Goal: Task Accomplishment & Management: Use online tool/utility

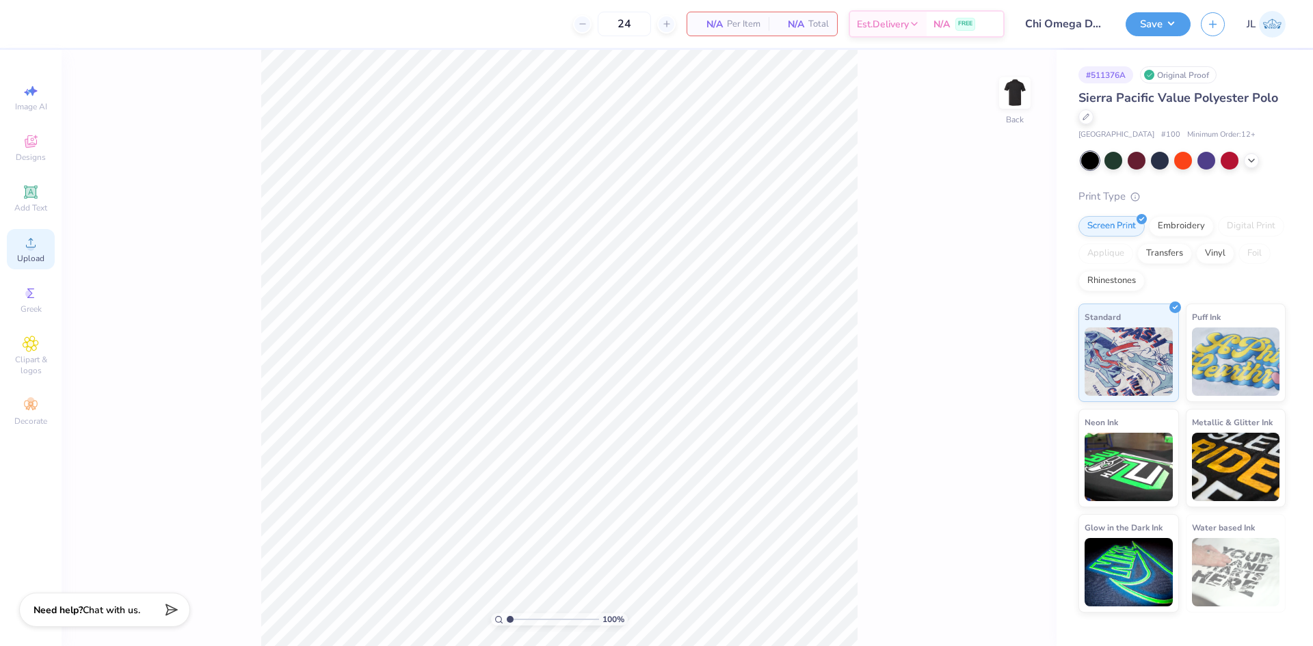
click at [38, 261] on span "Upload" at bounding box center [30, 258] width 27 height 11
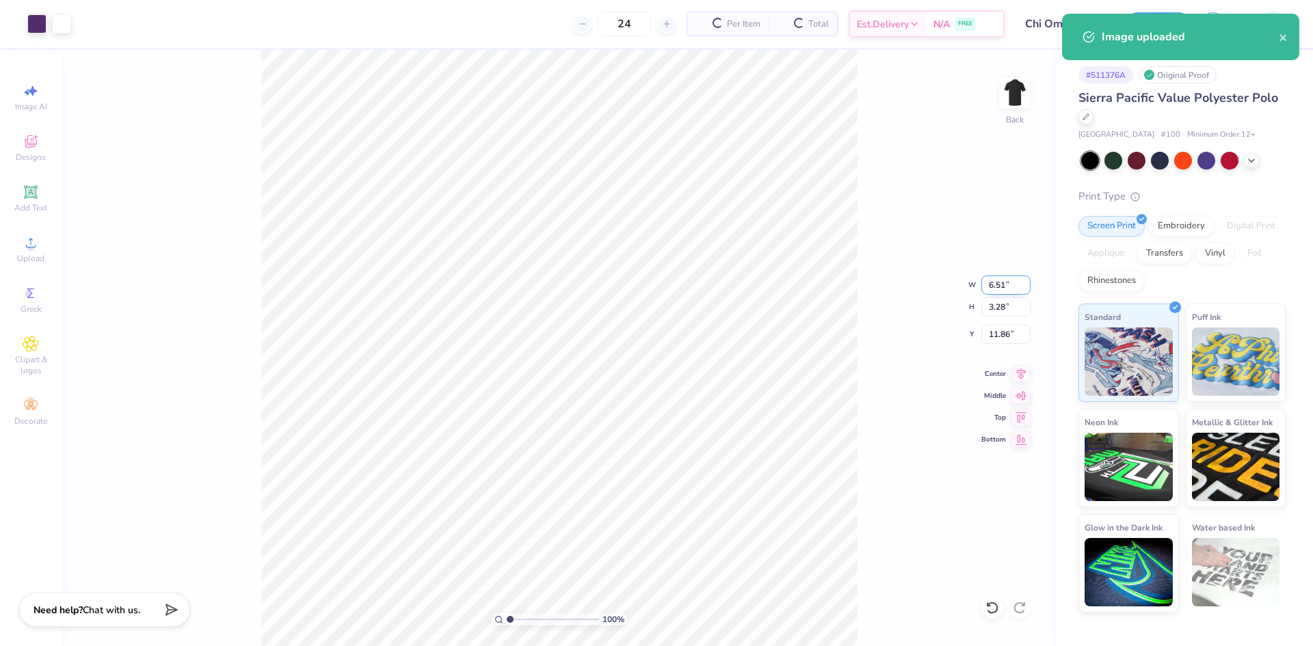
click at [996, 284] on input "6.51" at bounding box center [1006, 285] width 49 height 19
type input "4.00"
type input "2.02"
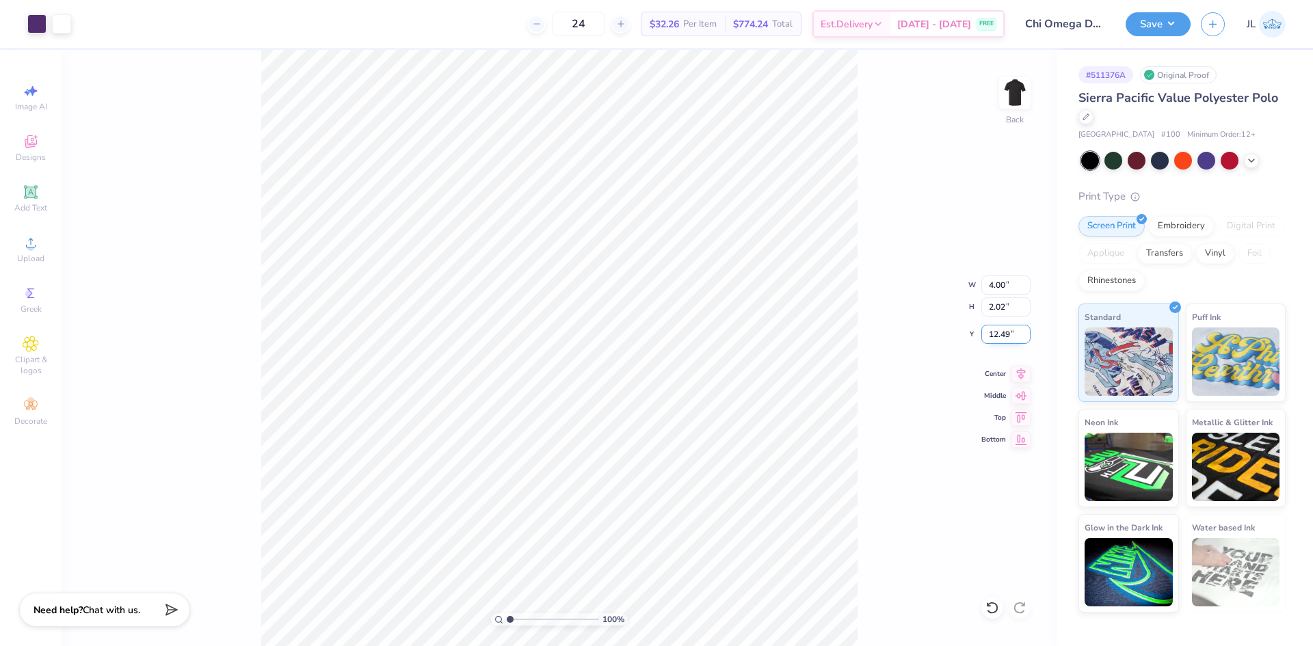
click at [999, 332] on input "12.49" at bounding box center [1006, 334] width 49 height 19
type input "3.00"
drag, startPoint x: 511, startPoint y: 615, endPoint x: 524, endPoint y: 614, distance: 13.0
click at [524, 614] on input "range" at bounding box center [553, 620] width 92 height 12
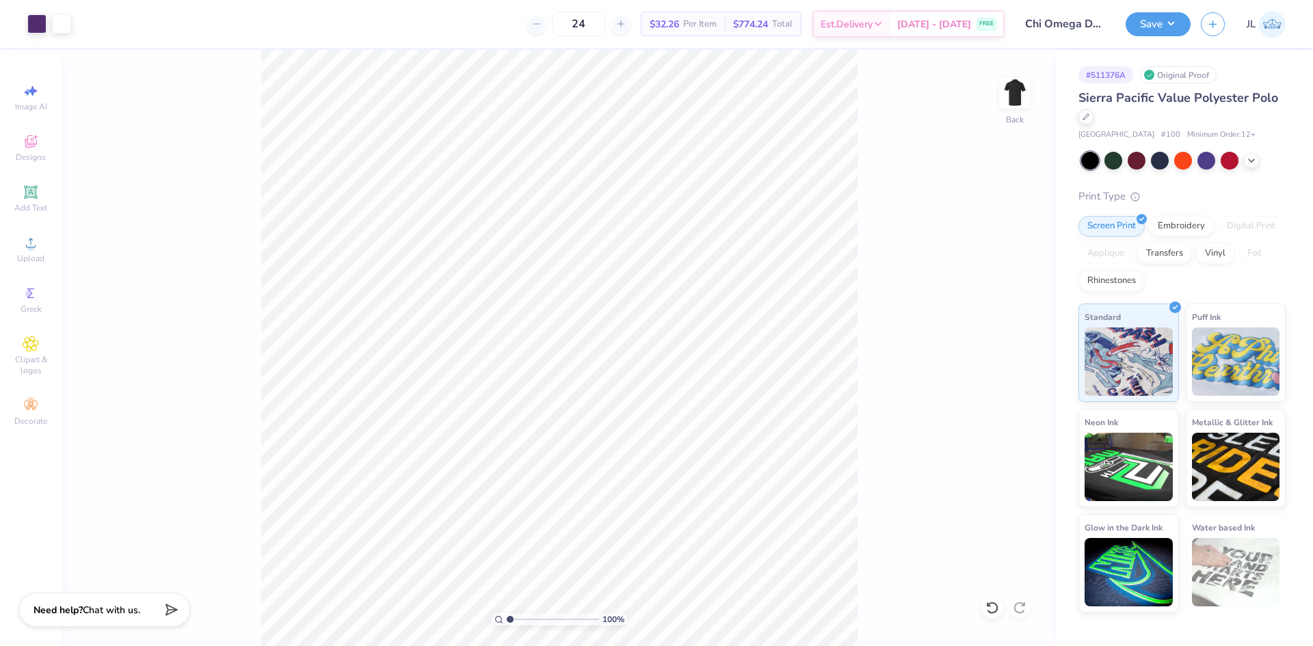
drag, startPoint x: 519, startPoint y: 616, endPoint x: 466, endPoint y: 607, distance: 54.1
type input "1"
click at [507, 614] on input "range" at bounding box center [553, 620] width 92 height 12
click at [997, 287] on input "4.00" at bounding box center [1006, 285] width 49 height 19
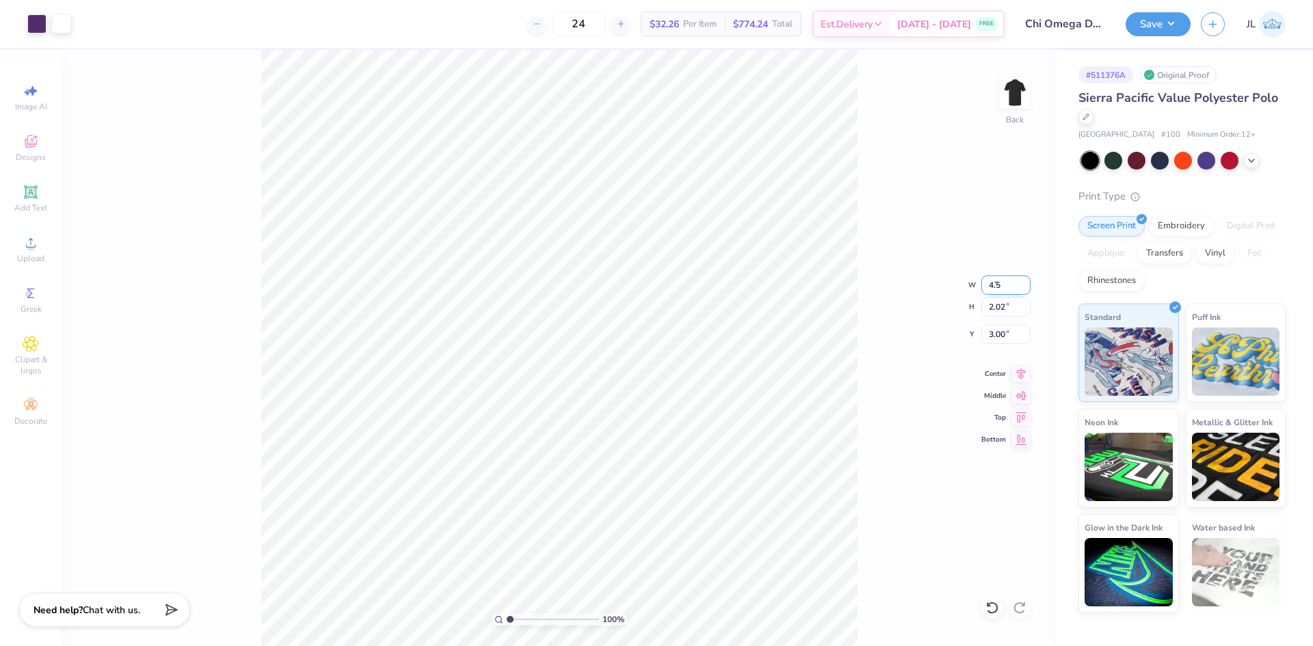
type input "4.50"
type input "2.27"
click at [990, 334] on input "2.87" at bounding box center [1006, 334] width 49 height 19
type input "3.00"
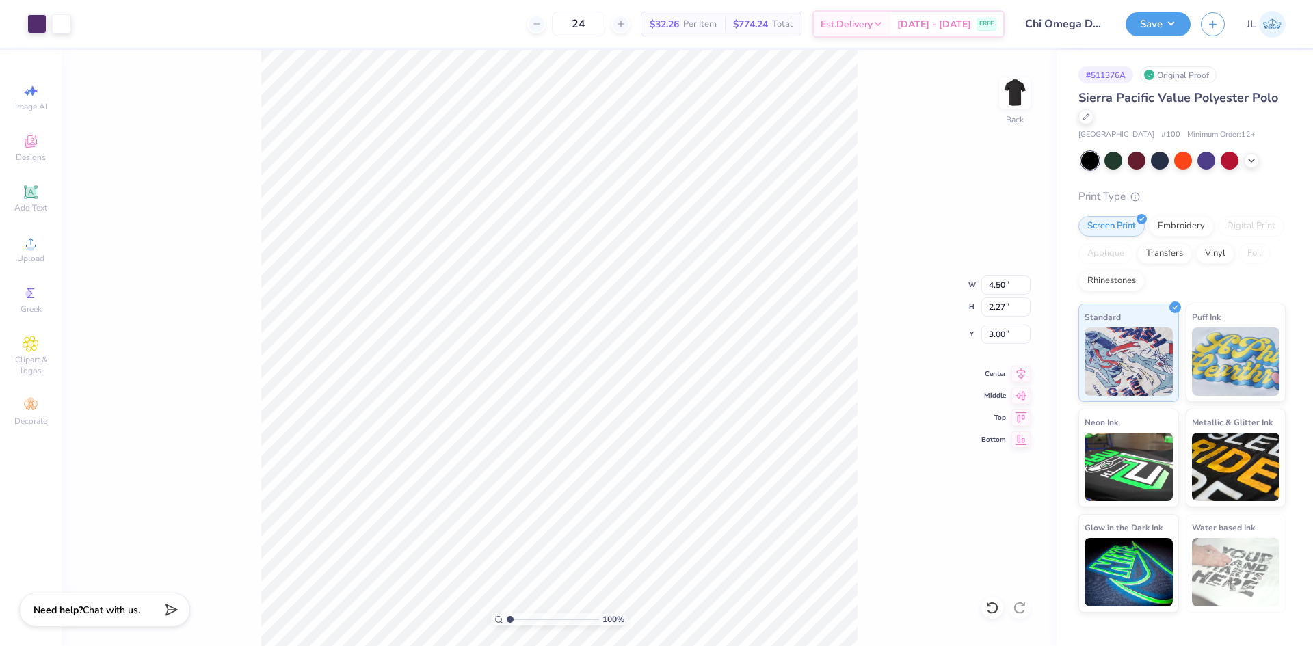
click at [865, 187] on div "100 % Back W 4.50 4.50 " H 2.27 2.27 " Y 3.00 3.00 " Center Middle Top Bottom" at bounding box center [559, 348] width 995 height 597
click at [463, 23] on div "24 $32.26 Per Item $774.24 Total Est. Delivery Sep 6 - 9 FREE" at bounding box center [542, 24] width 923 height 48
click at [1165, 22] on button "Save" at bounding box center [1158, 22] width 65 height 24
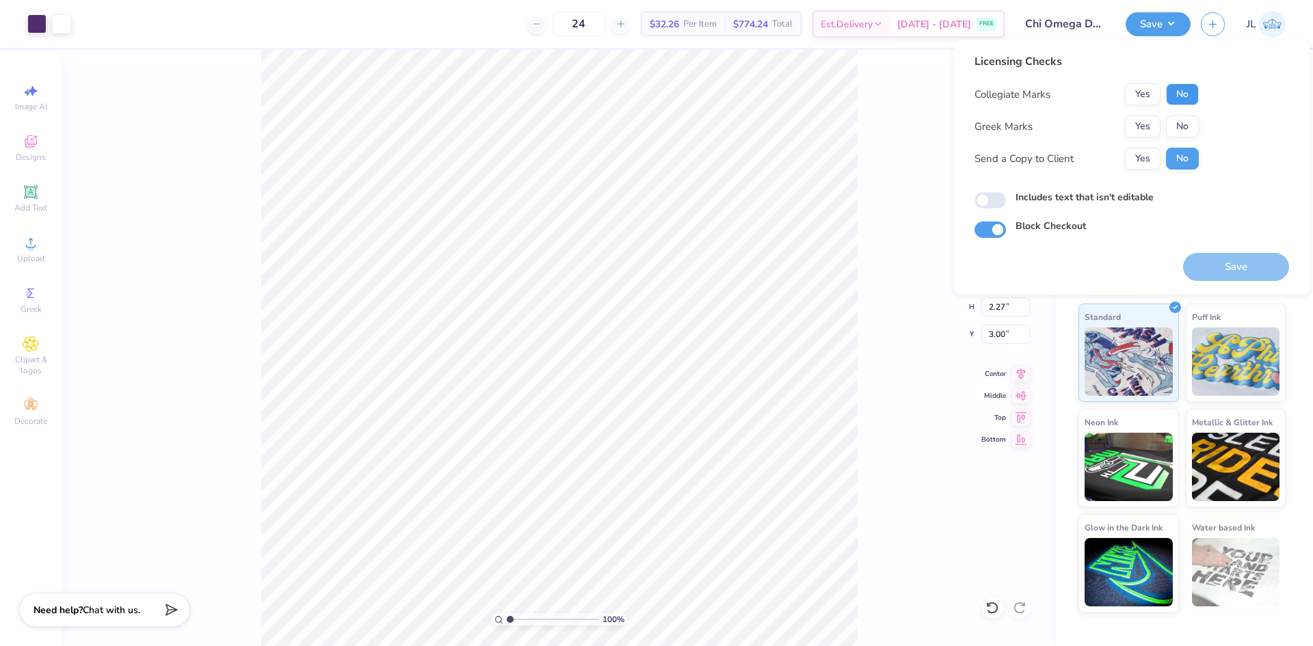
click at [1188, 95] on button "No" at bounding box center [1182, 94] width 33 height 22
drag, startPoint x: 1155, startPoint y: 131, endPoint x: 1154, endPoint y: 145, distance: 14.4
click at [1155, 131] on button "Yes" at bounding box center [1143, 127] width 36 height 22
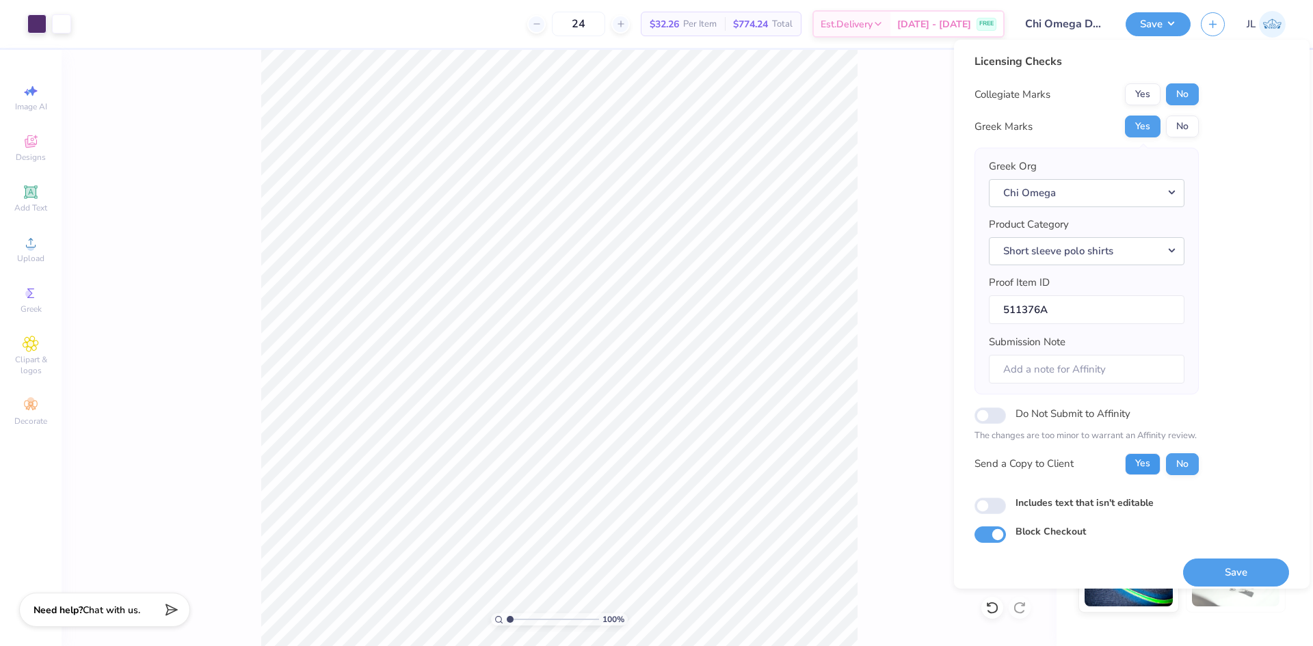
click at [1149, 466] on button "Yes" at bounding box center [1143, 465] width 36 height 22
click at [1228, 571] on button "Save" at bounding box center [1236, 573] width 106 height 28
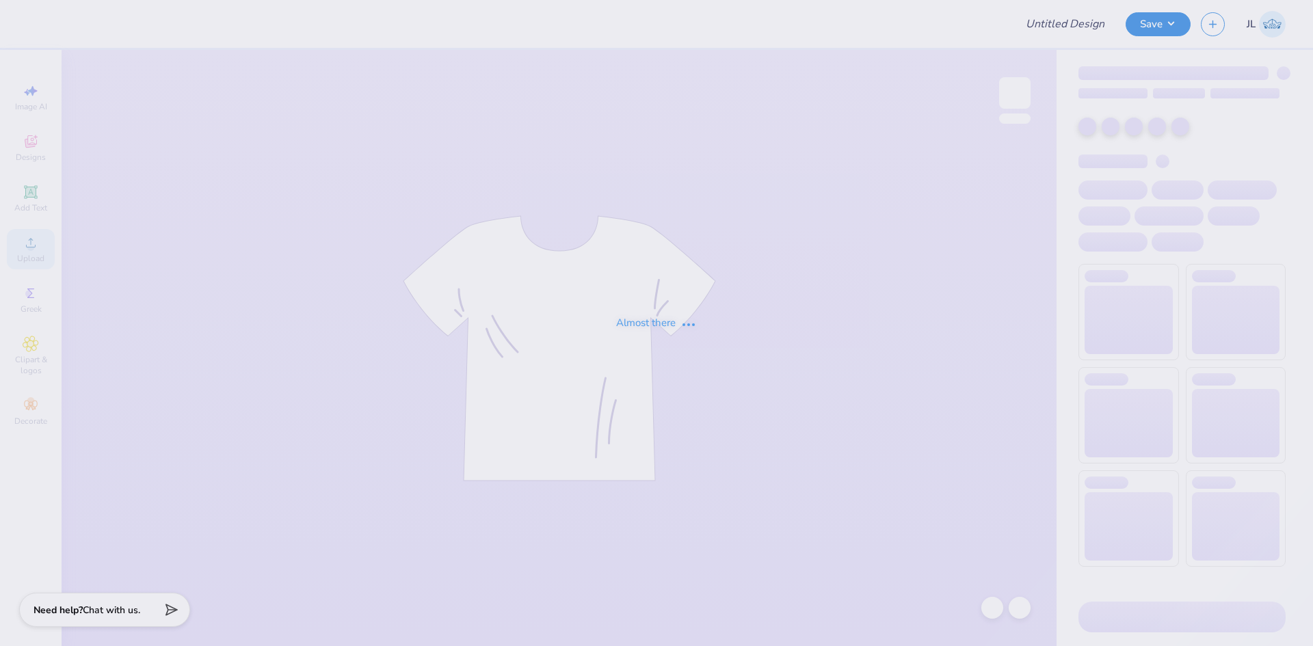
type input "Chi Omega Dads Weekend Polo"
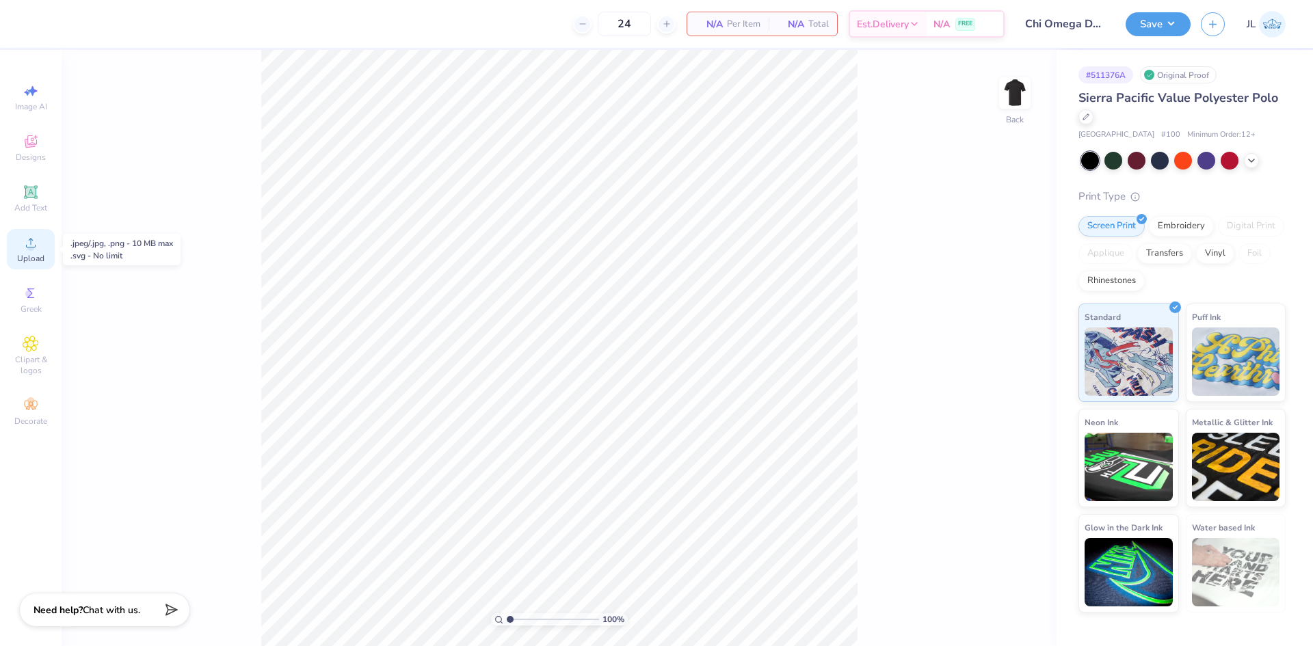
click at [44, 251] on div "Upload" at bounding box center [31, 249] width 48 height 40
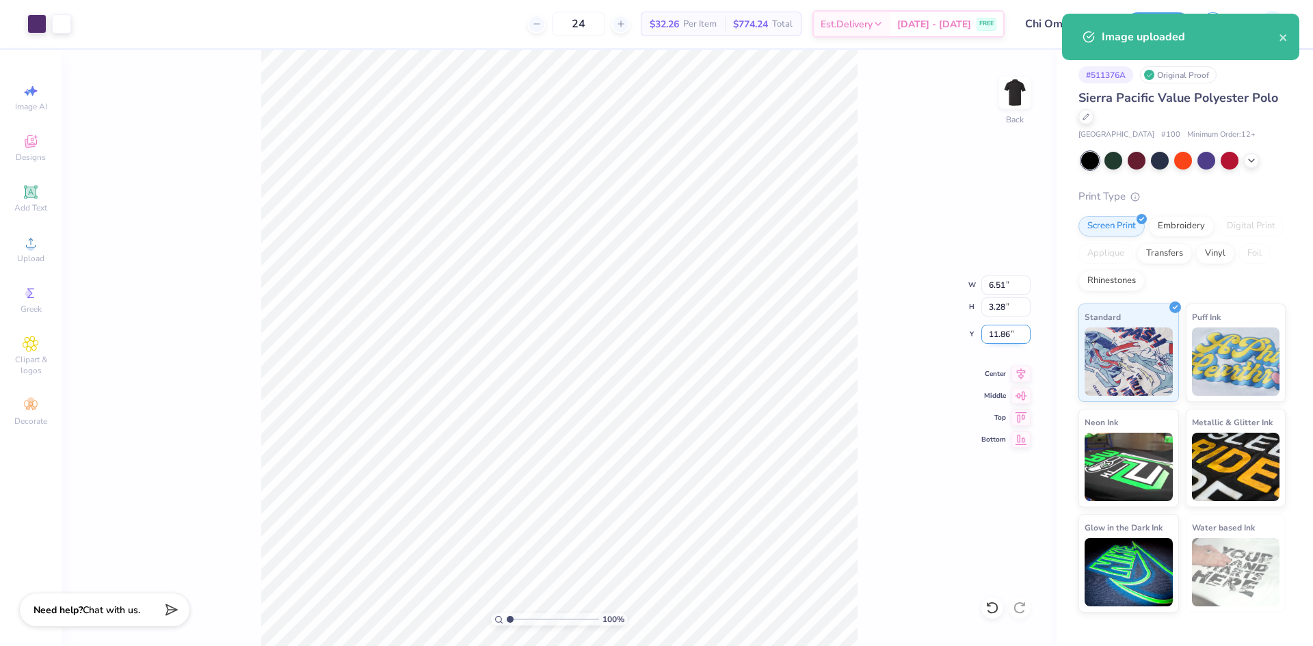
click at [1000, 337] on input "11.86" at bounding box center [1006, 334] width 49 height 19
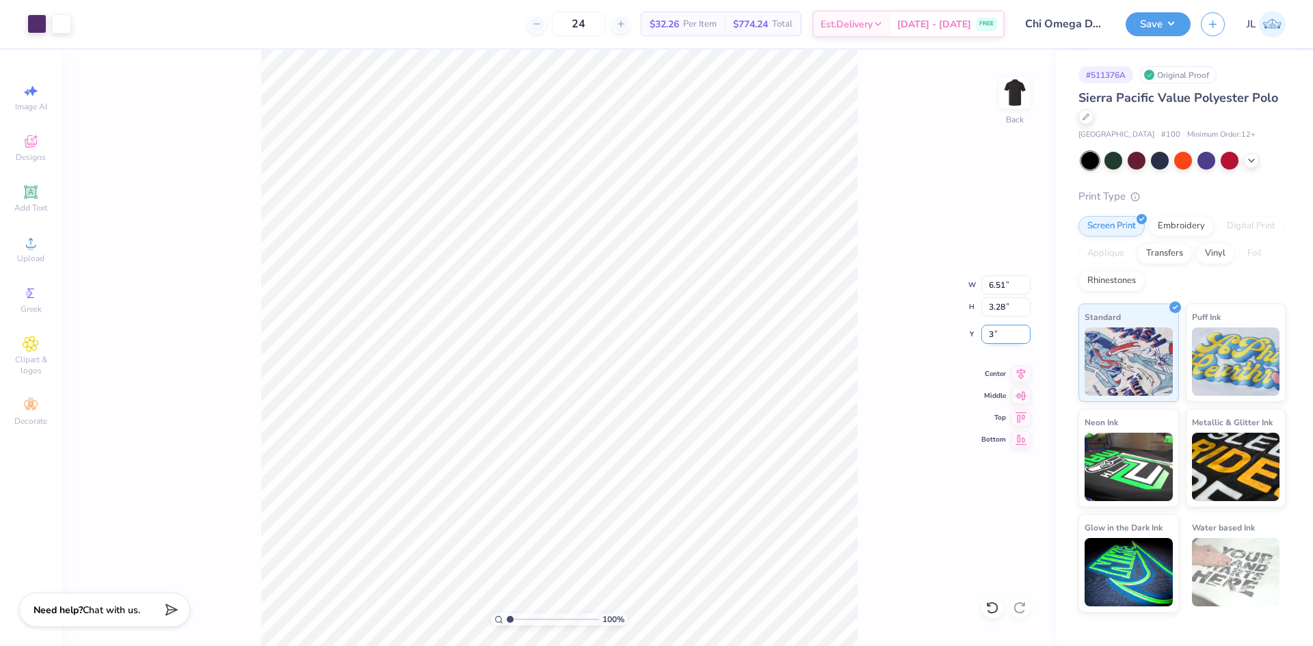
type input "3.00"
click at [995, 293] on input "6.51" at bounding box center [1006, 285] width 49 height 19
type input "1"
type input "4.50"
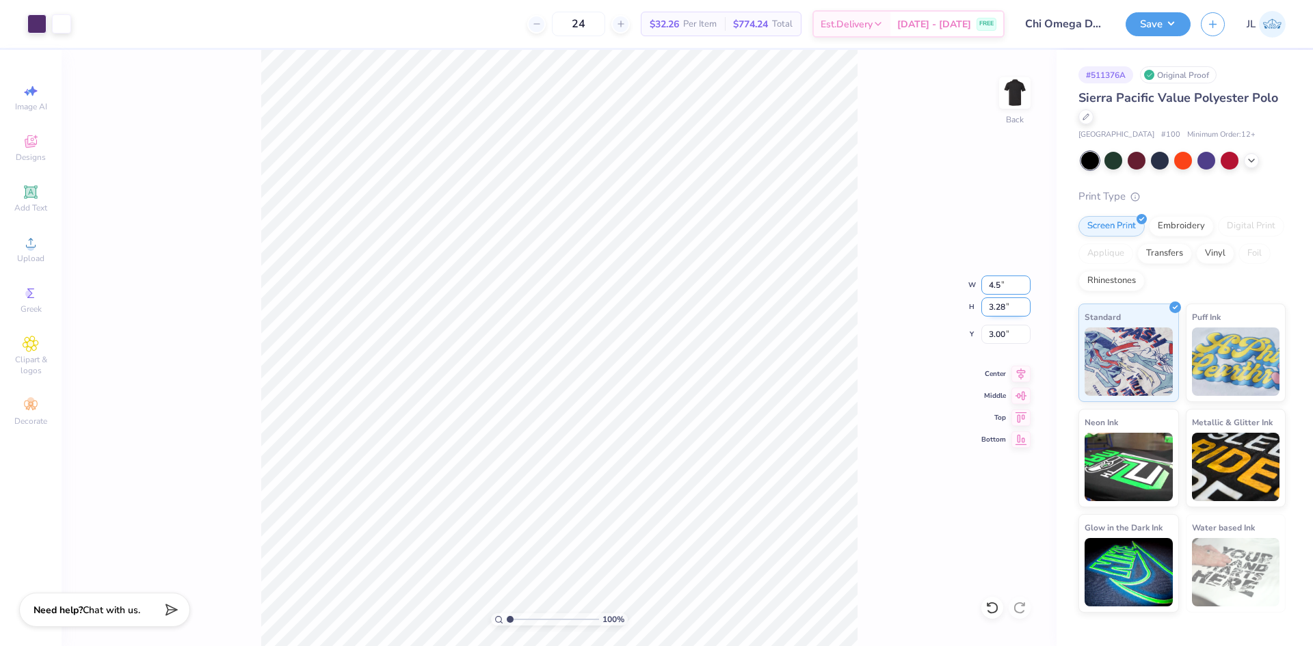
type input "2.27"
type input "3.00"
click at [1020, 373] on icon at bounding box center [1021, 372] width 19 height 16
click at [1169, 34] on button "Save" at bounding box center [1158, 22] width 65 height 24
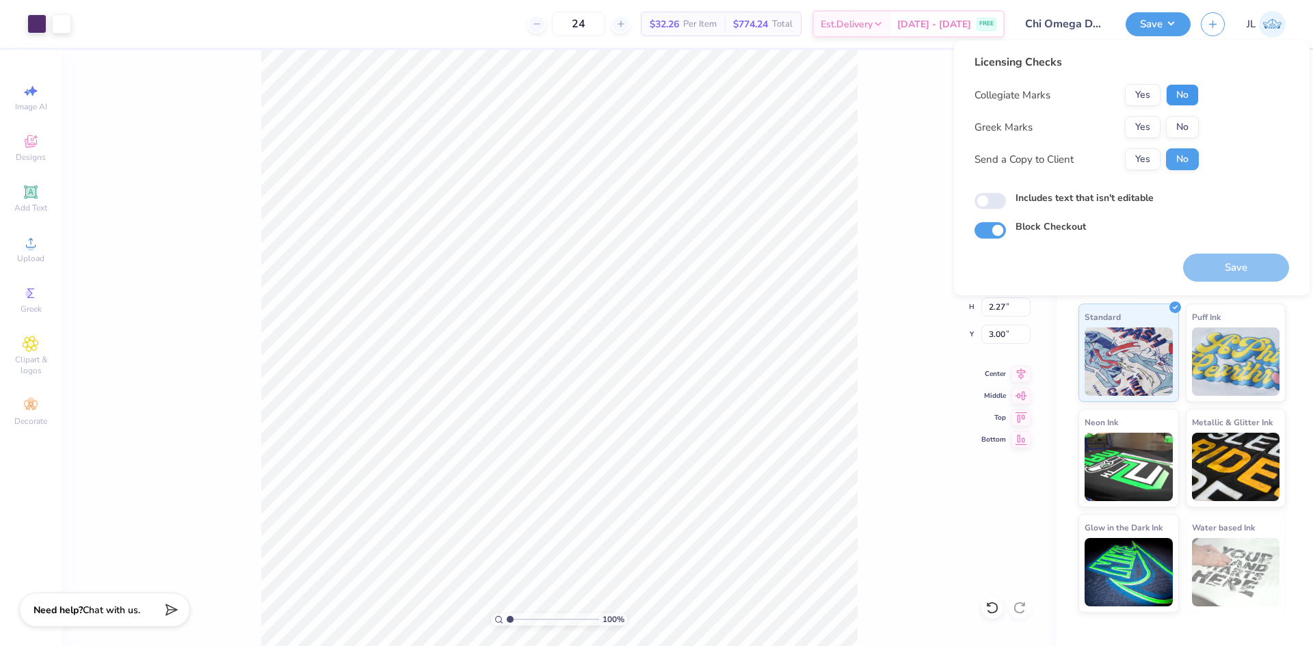
click at [1184, 98] on button "No" at bounding box center [1182, 95] width 33 height 22
click at [1144, 127] on button "Yes" at bounding box center [1143, 127] width 36 height 22
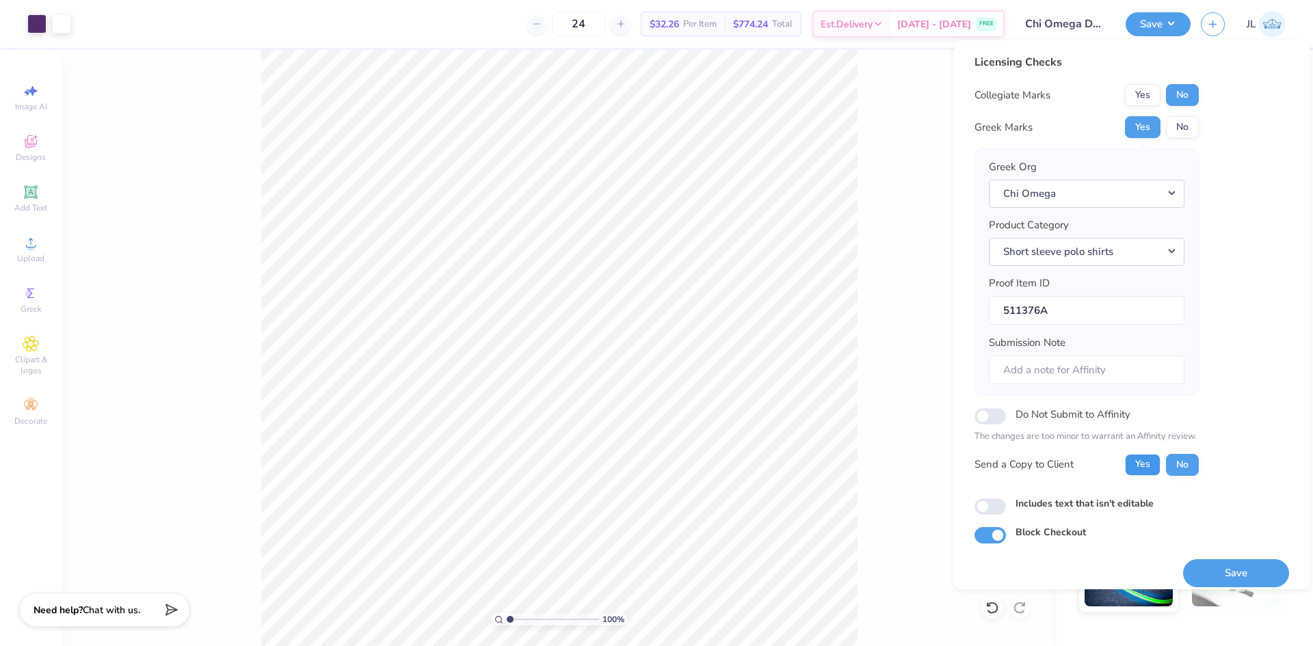
click at [1140, 466] on button "Yes" at bounding box center [1143, 465] width 36 height 22
click at [1214, 572] on button "Save" at bounding box center [1236, 574] width 106 height 28
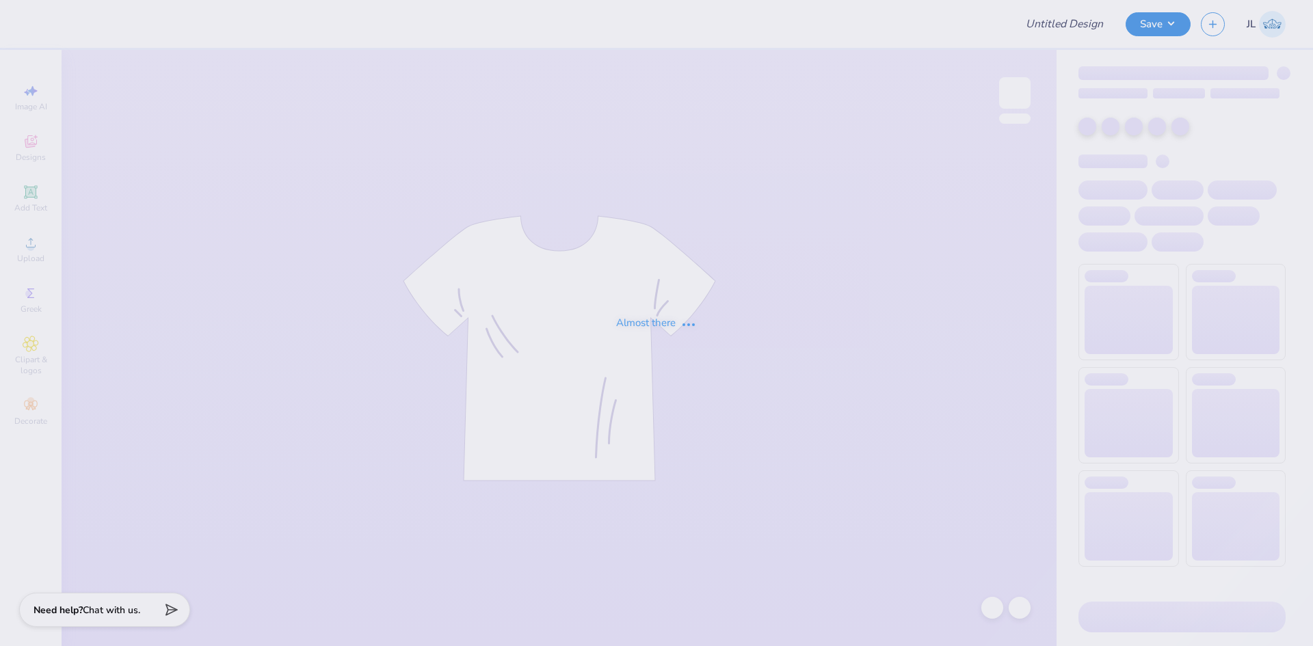
type input "[PERSON_NAME] : [GEOGRAPHIC_DATA]"
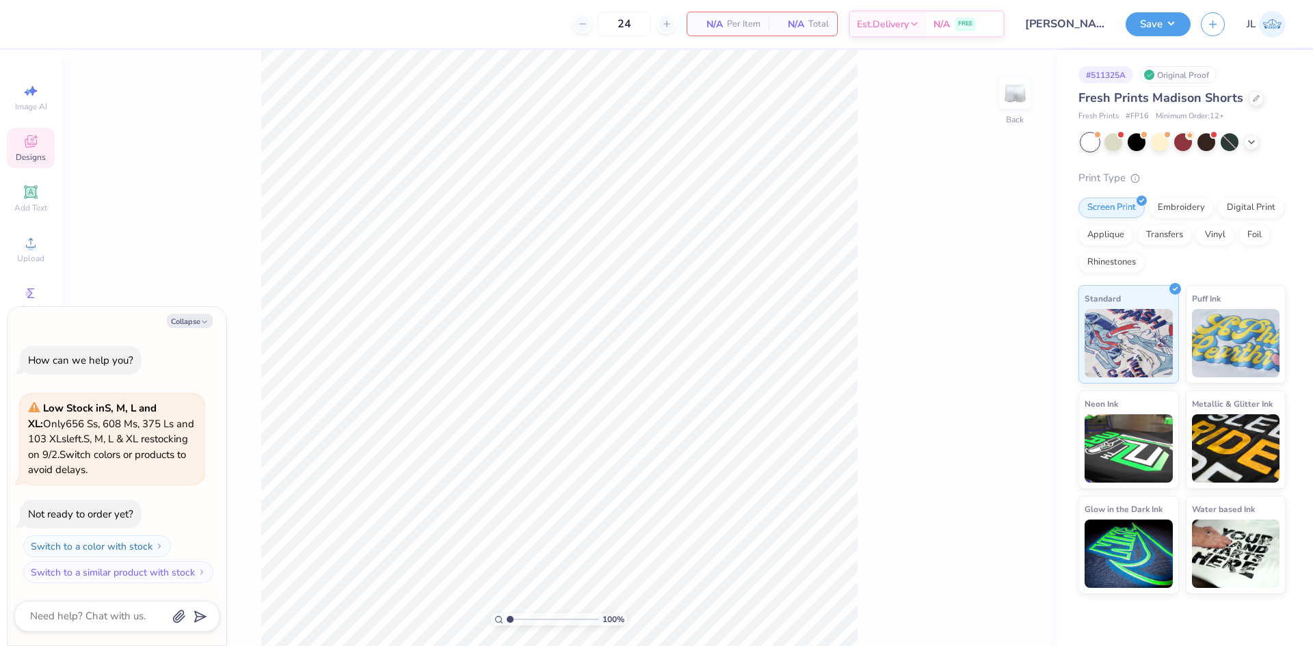
click at [28, 164] on div "Designs" at bounding box center [31, 148] width 48 height 40
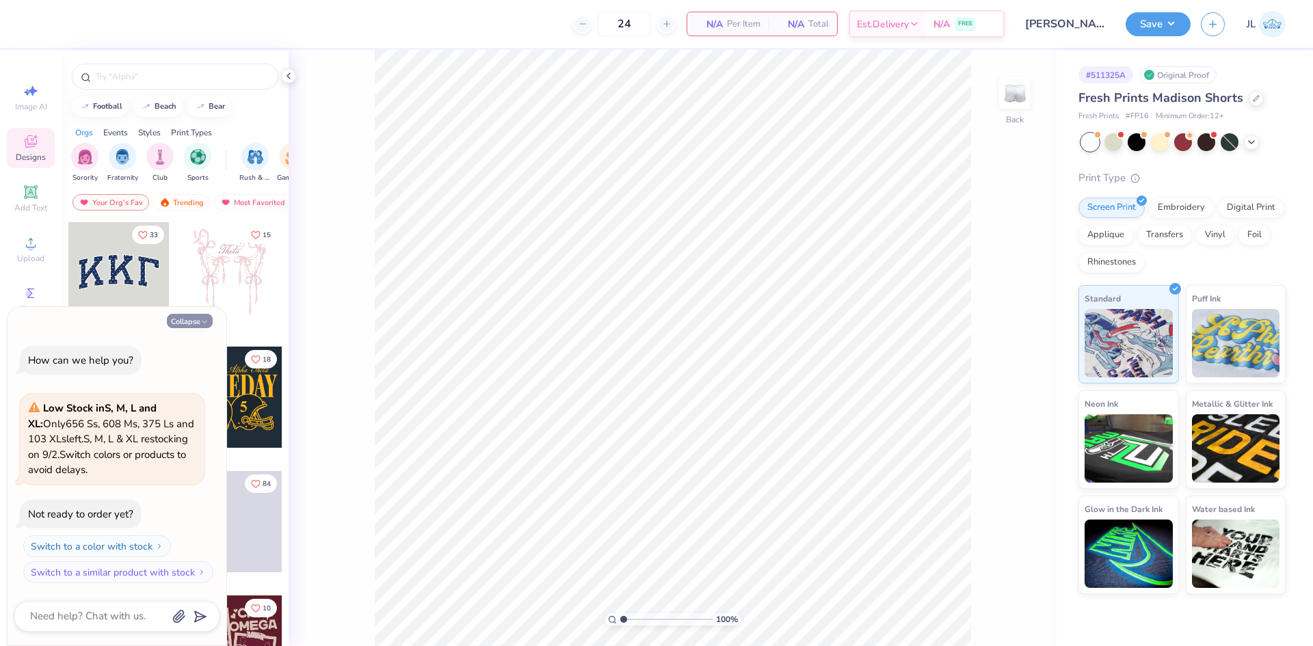
click at [195, 315] on button "Collapse" at bounding box center [190, 321] width 46 height 14
type textarea "x"
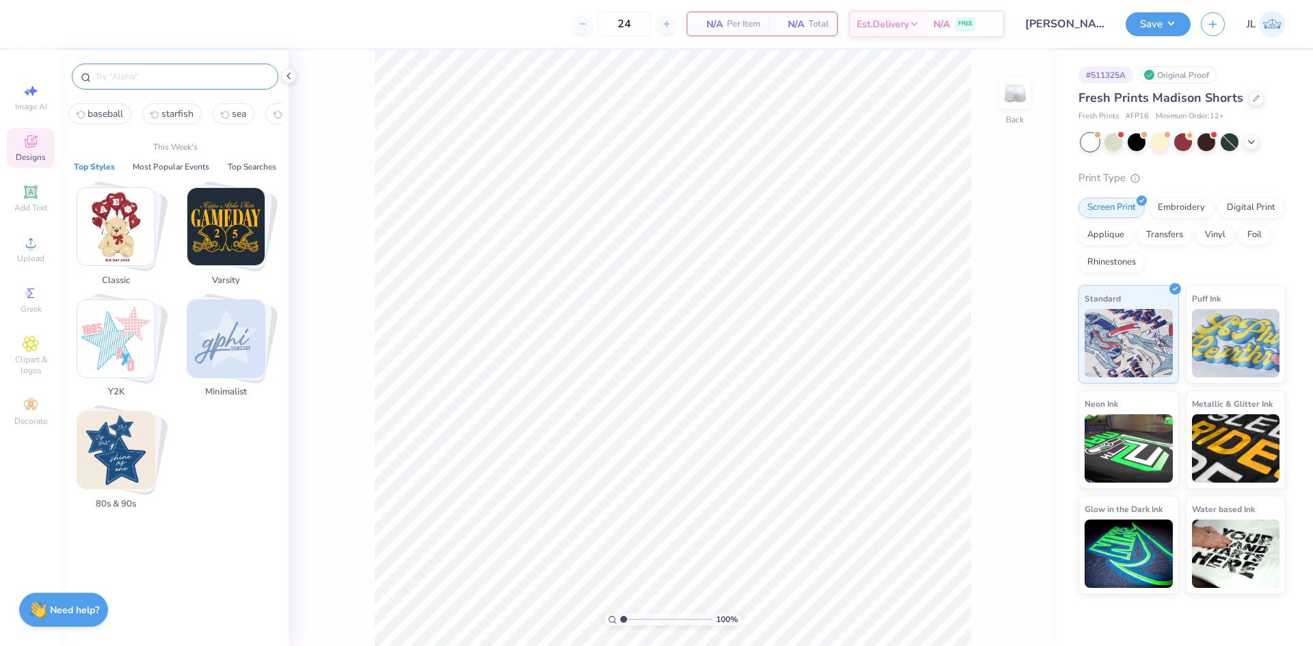
click at [157, 79] on input "text" at bounding box center [181, 77] width 175 height 14
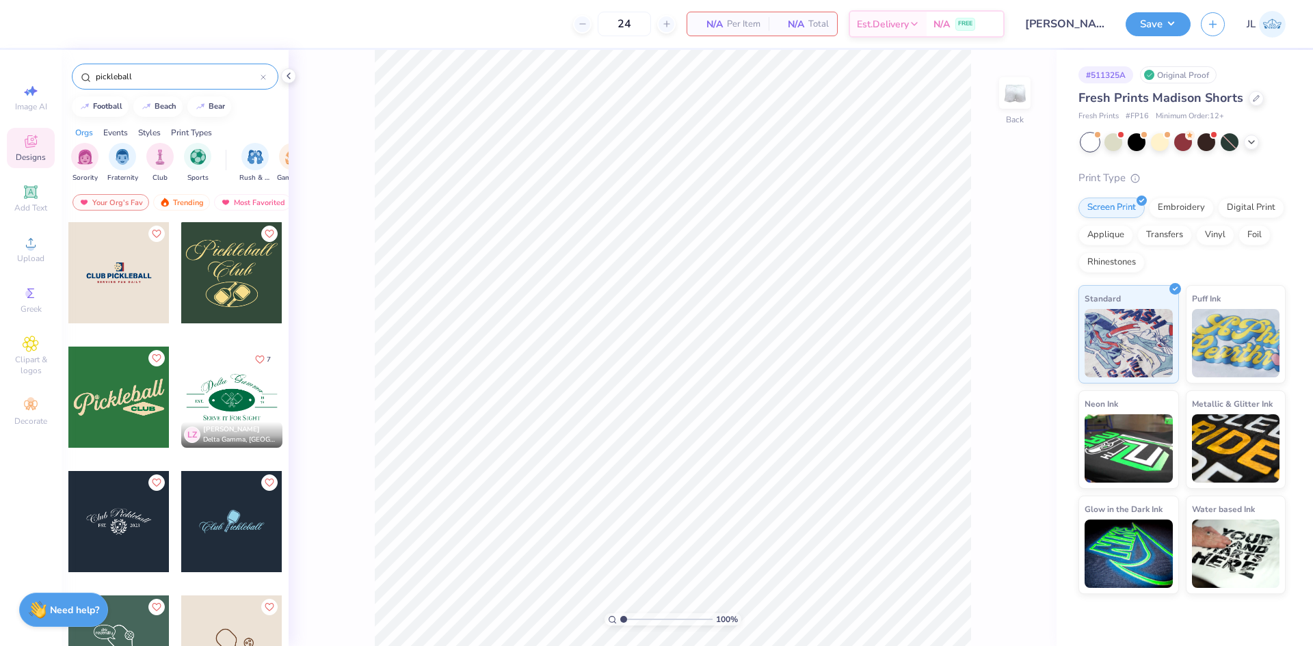
type input "pickleball"
click at [225, 285] on div at bounding box center [231, 272] width 101 height 101
type input "4.47"
click at [35, 24] on div at bounding box center [36, 22] width 19 height 19
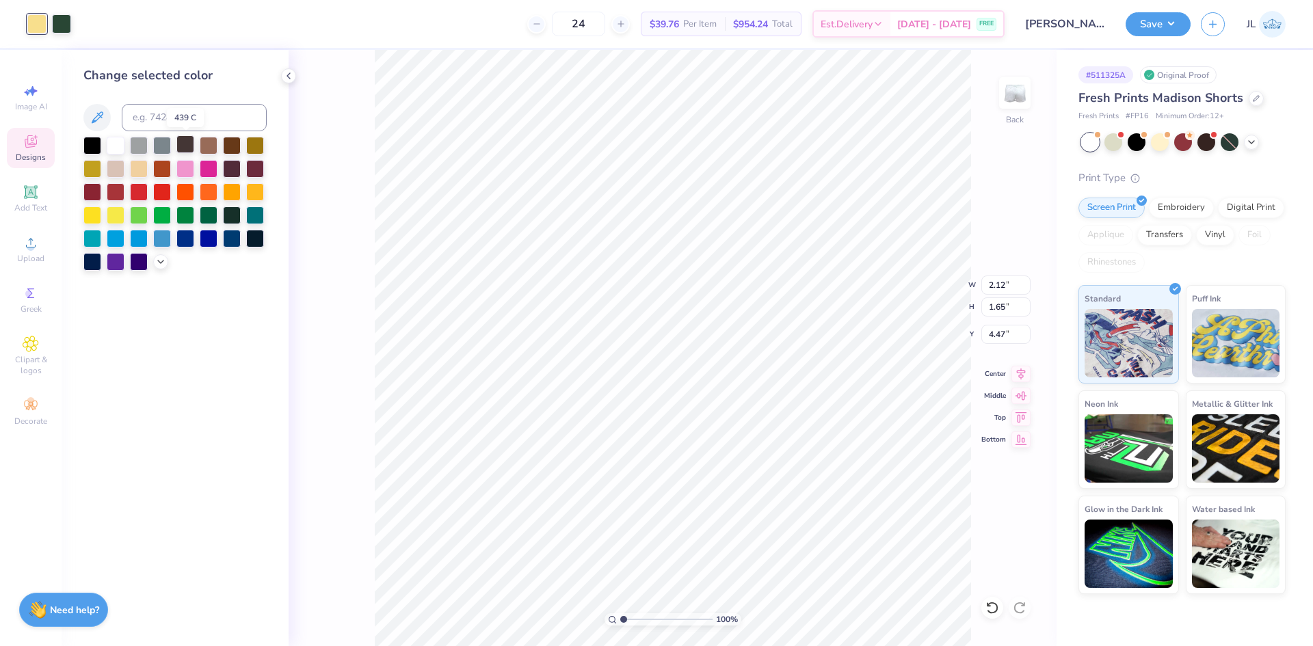
click at [189, 146] on div at bounding box center [185, 144] width 18 height 18
click at [71, 27] on div at bounding box center [61, 22] width 19 height 19
click at [137, 163] on div at bounding box center [139, 168] width 18 height 18
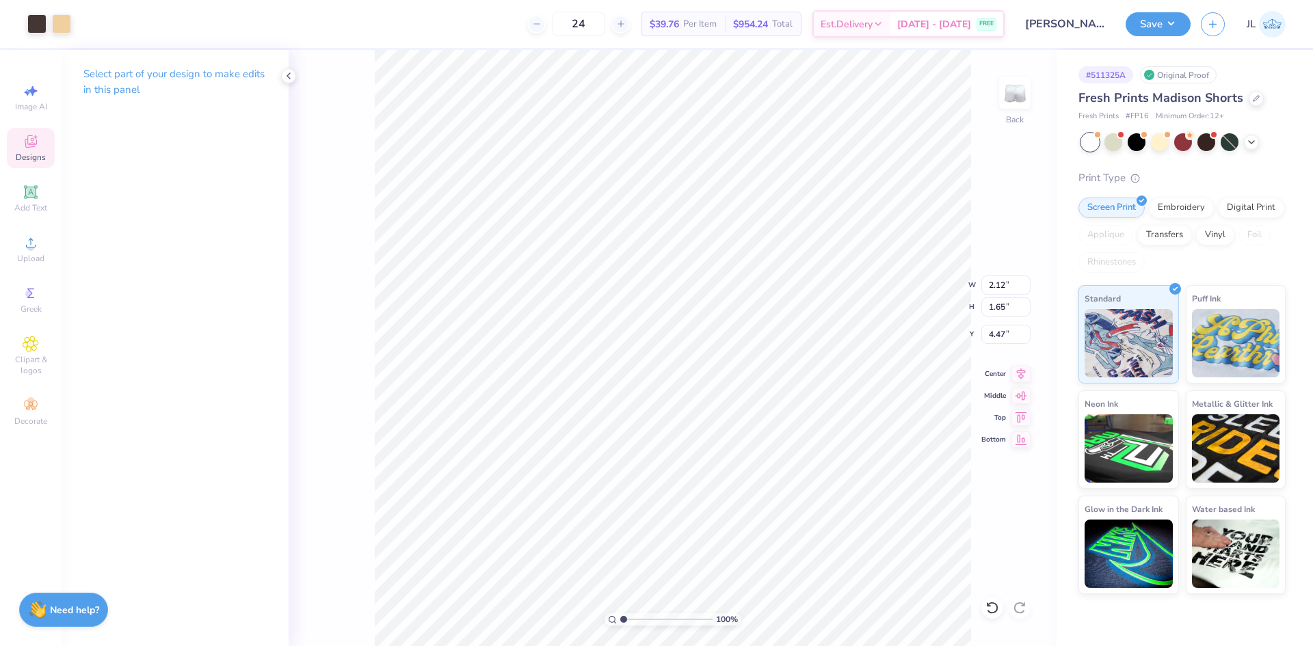
type input "4.63"
type input "3.61"
type input "3.06"
click at [824, 523] on li "Ungroup" at bounding box center [818, 523] width 107 height 27
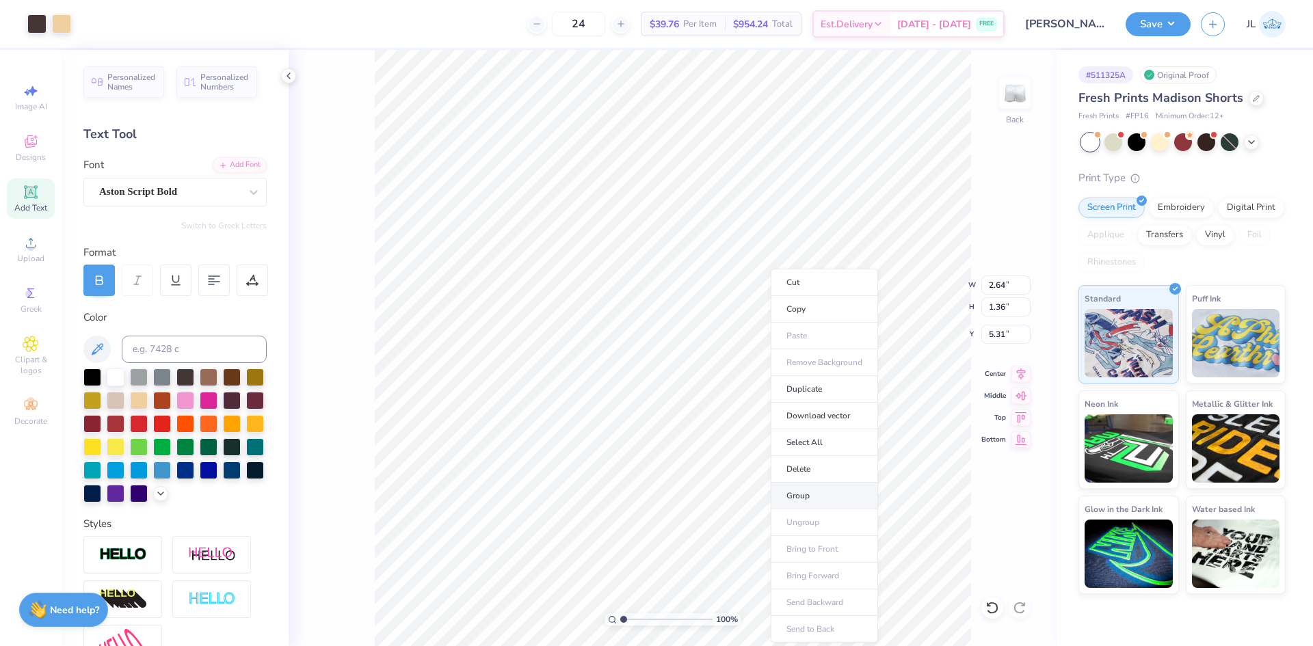
click at [813, 495] on li "Group" at bounding box center [824, 496] width 107 height 27
type input "4.33"
type input "4.58"
type input "2.37"
type input "3.63"
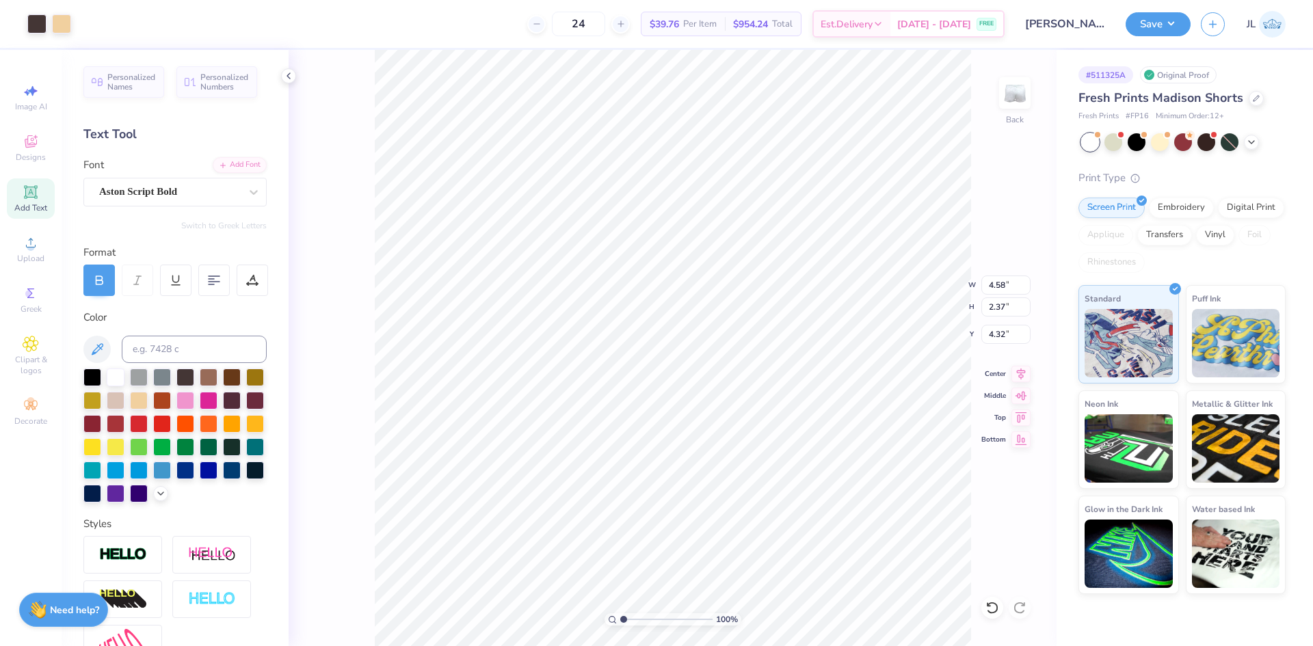
type input "4.32"
click at [42, 201] on div "Add Text" at bounding box center [31, 199] width 48 height 40
type textarea "k"
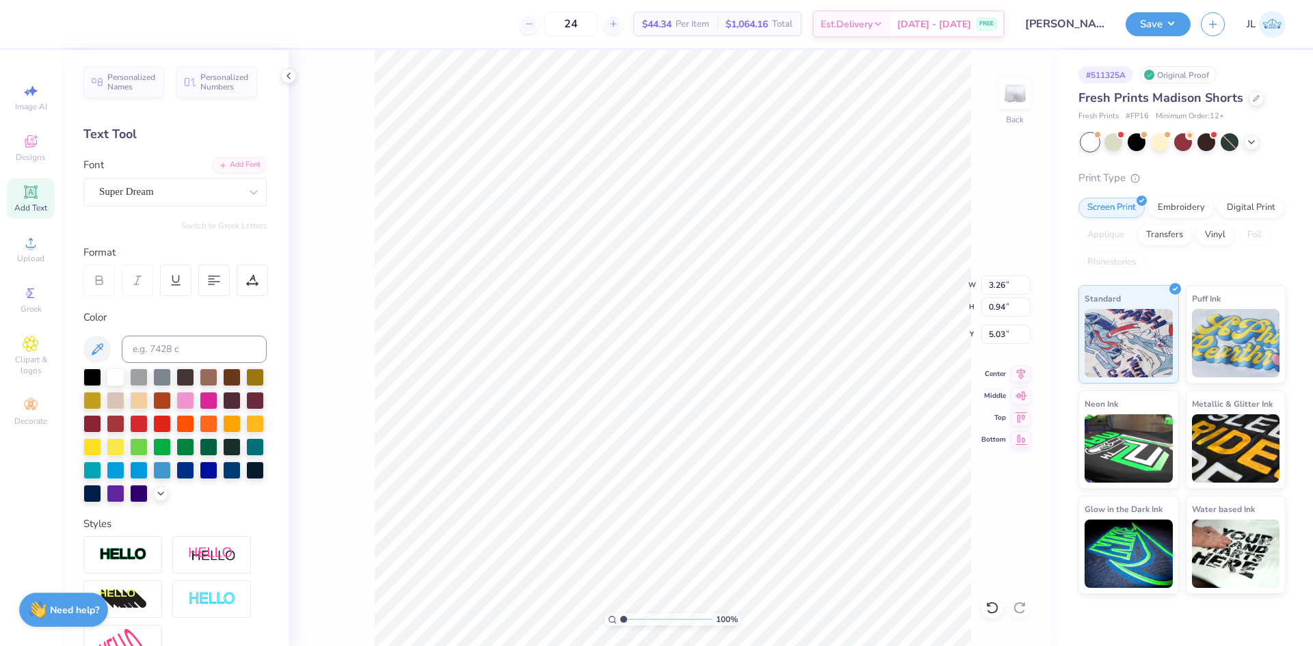
type textarea "KAPPA KAPPA GAMMA"
click at [163, 198] on div "Super Dream" at bounding box center [170, 191] width 144 height 21
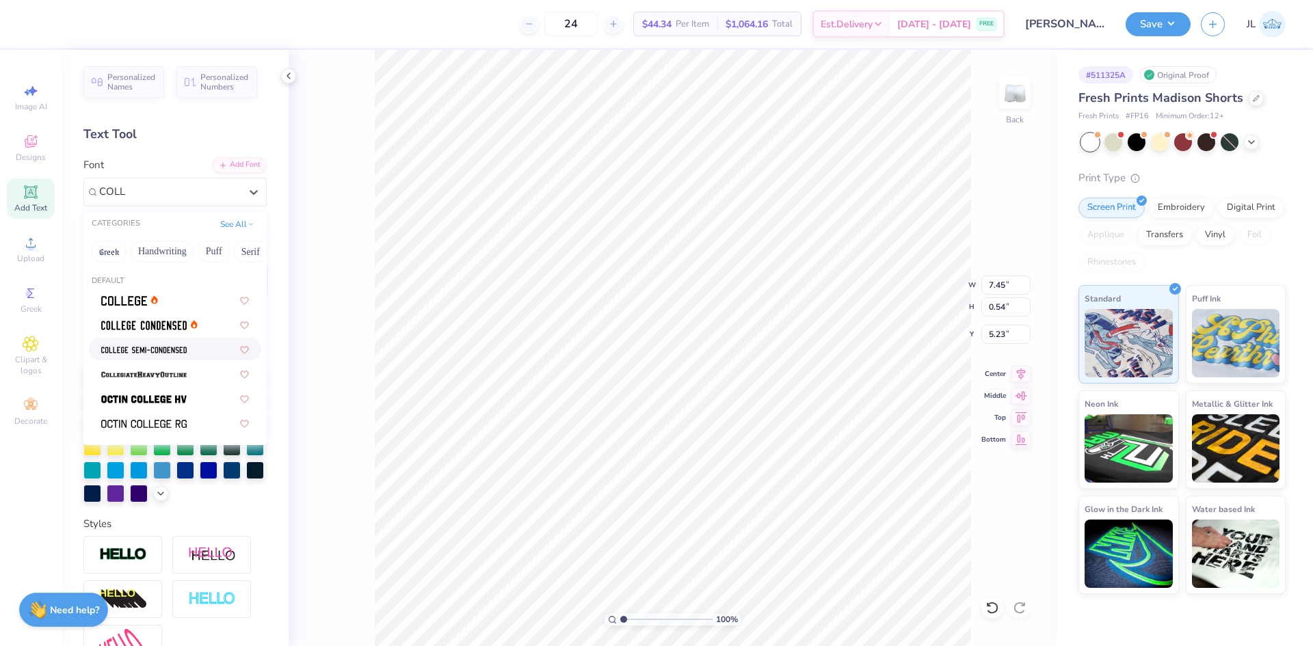
click at [194, 358] on div at bounding box center [175, 349] width 172 height 23
type input "COLL"
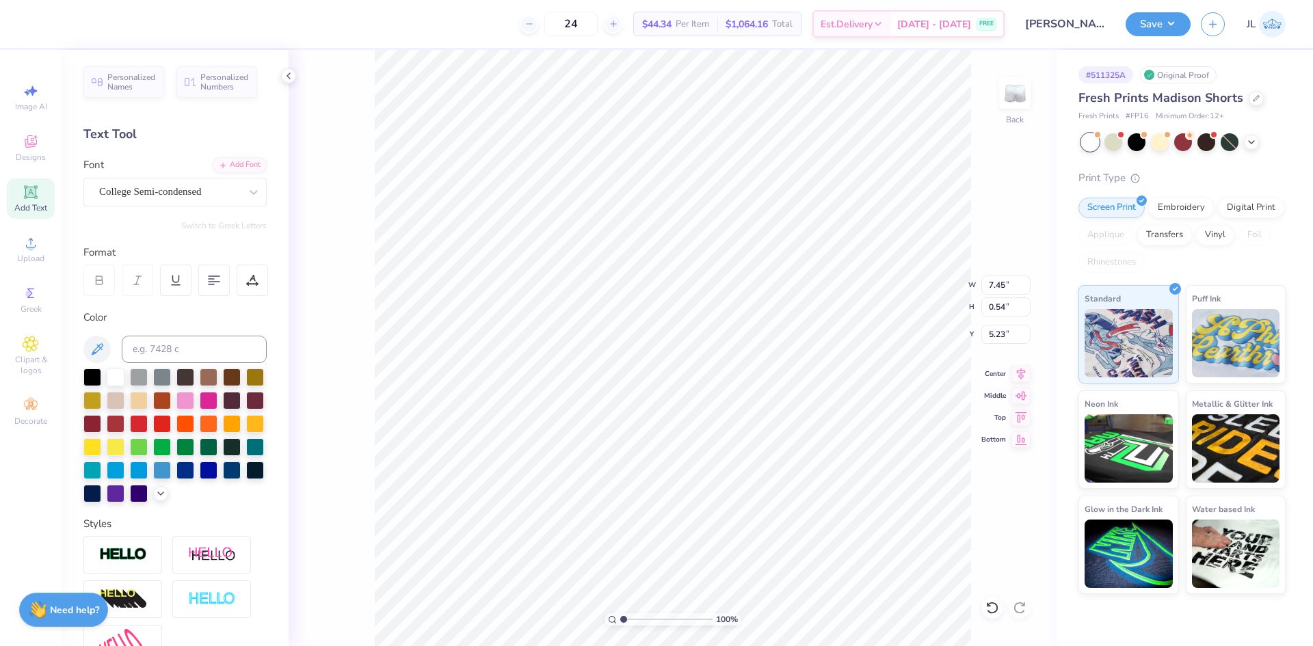
type input "6.77"
type input "0.53"
type input "5.23"
type input "5.25"
type input "0.41"
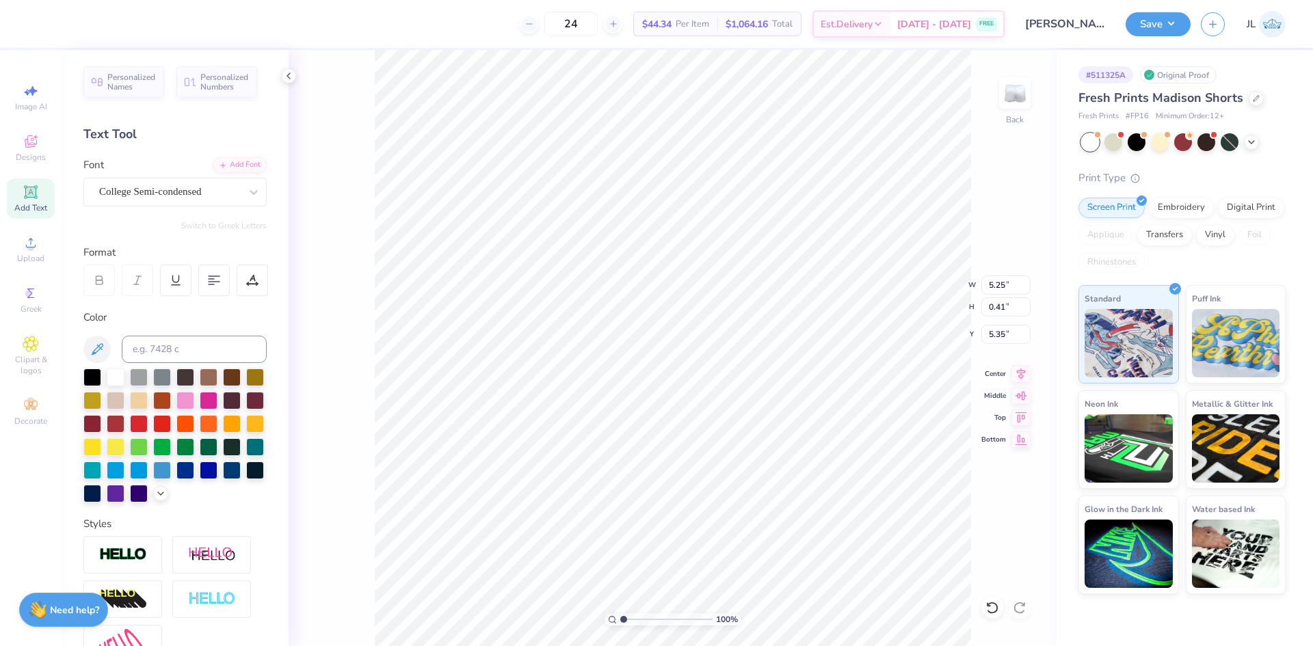
type input "6.86"
type input "4.58"
type input "2.37"
type input "4.32"
click at [208, 356] on input at bounding box center [194, 349] width 145 height 27
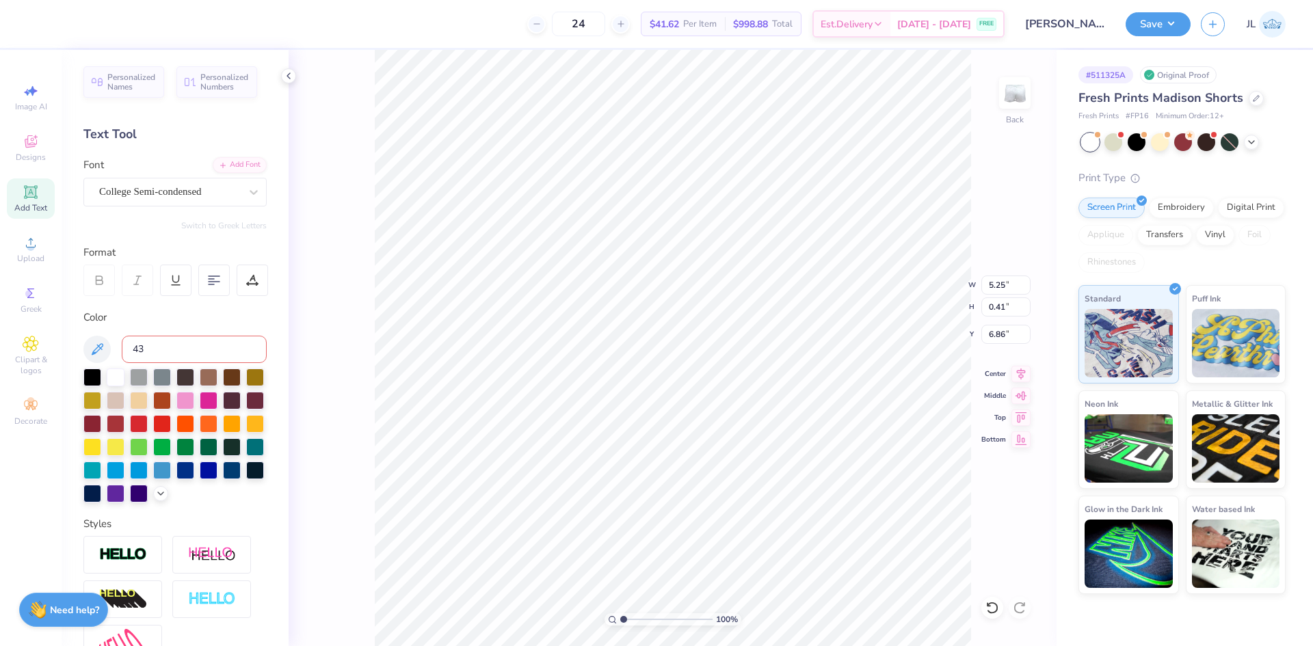
type input "439"
type input "4.50"
type input "0.35"
type input "6.87"
type input "5.34"
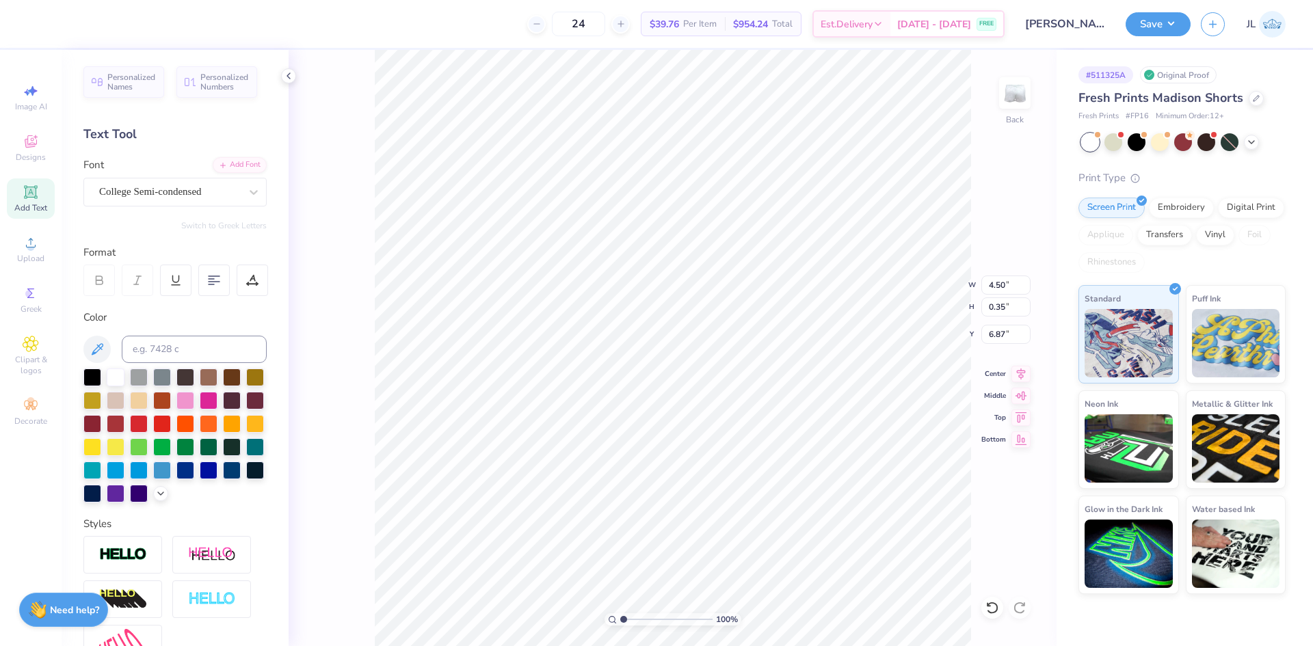
type input "0.42"
type input "6.83"
click at [887, 415] on li "Download vector" at bounding box center [883, 416] width 107 height 27
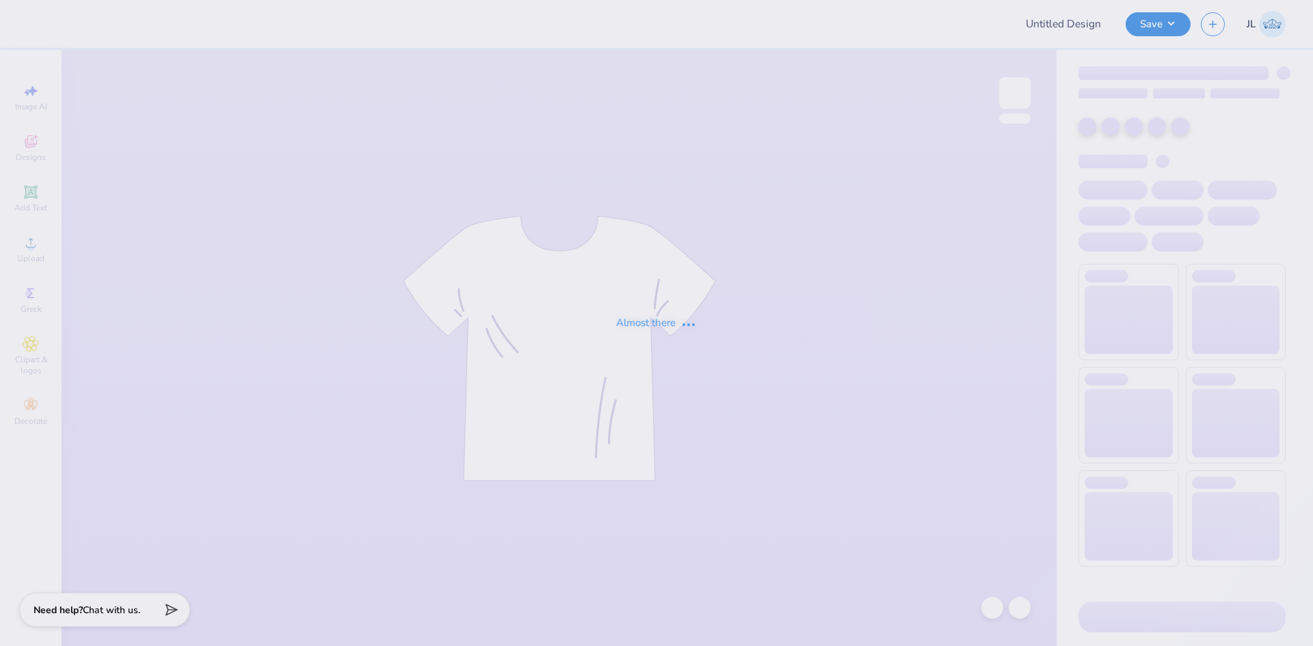
type input "Brooke Bruno : Long Island University"
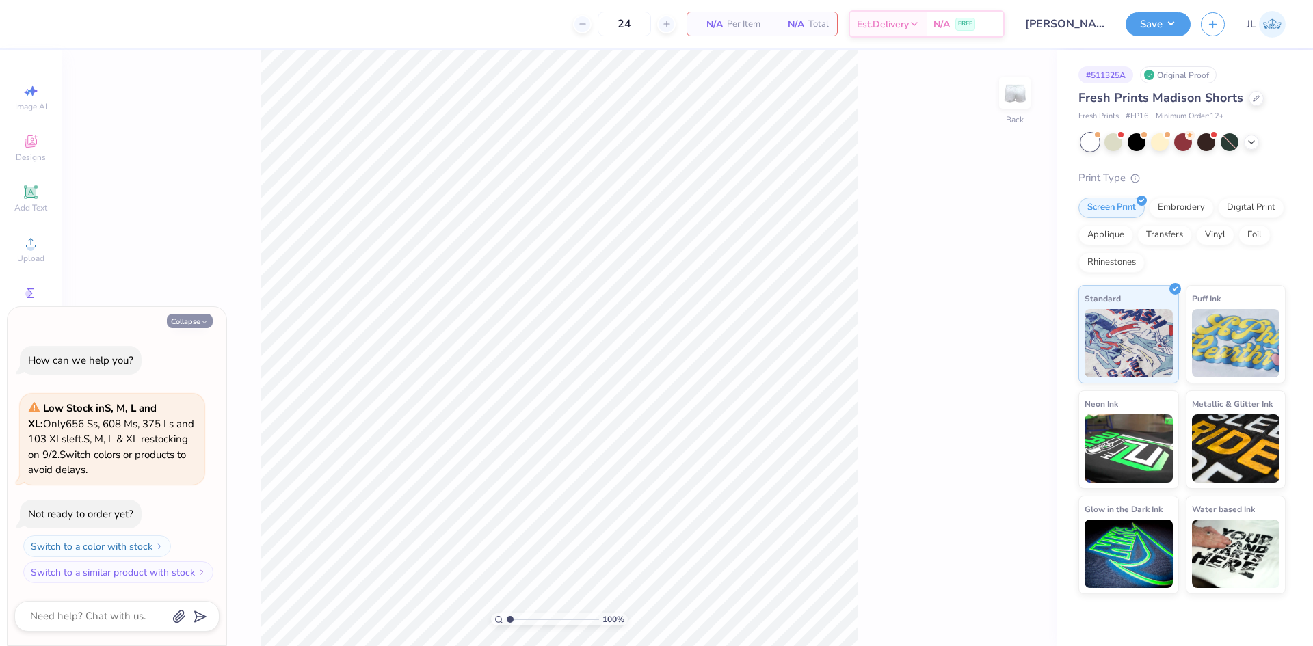
click at [191, 320] on button "Collapse" at bounding box center [190, 321] width 46 height 14
type textarea "x"
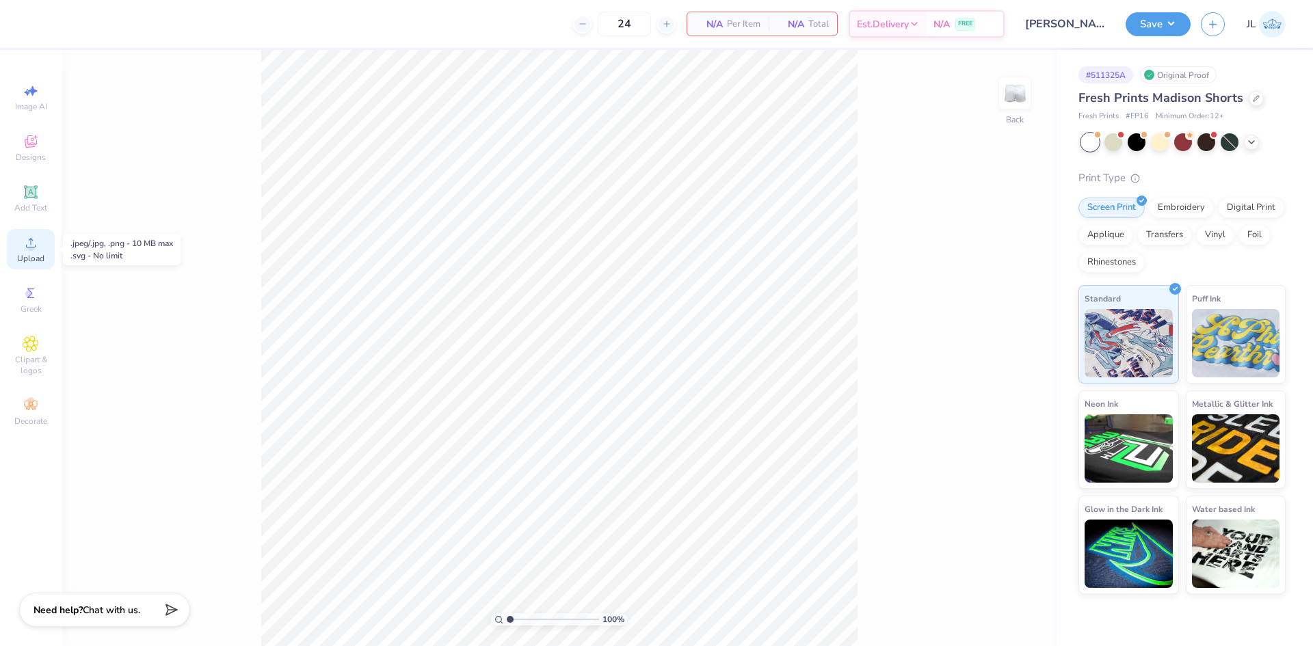
click at [40, 252] on div "Upload" at bounding box center [31, 249] width 48 height 40
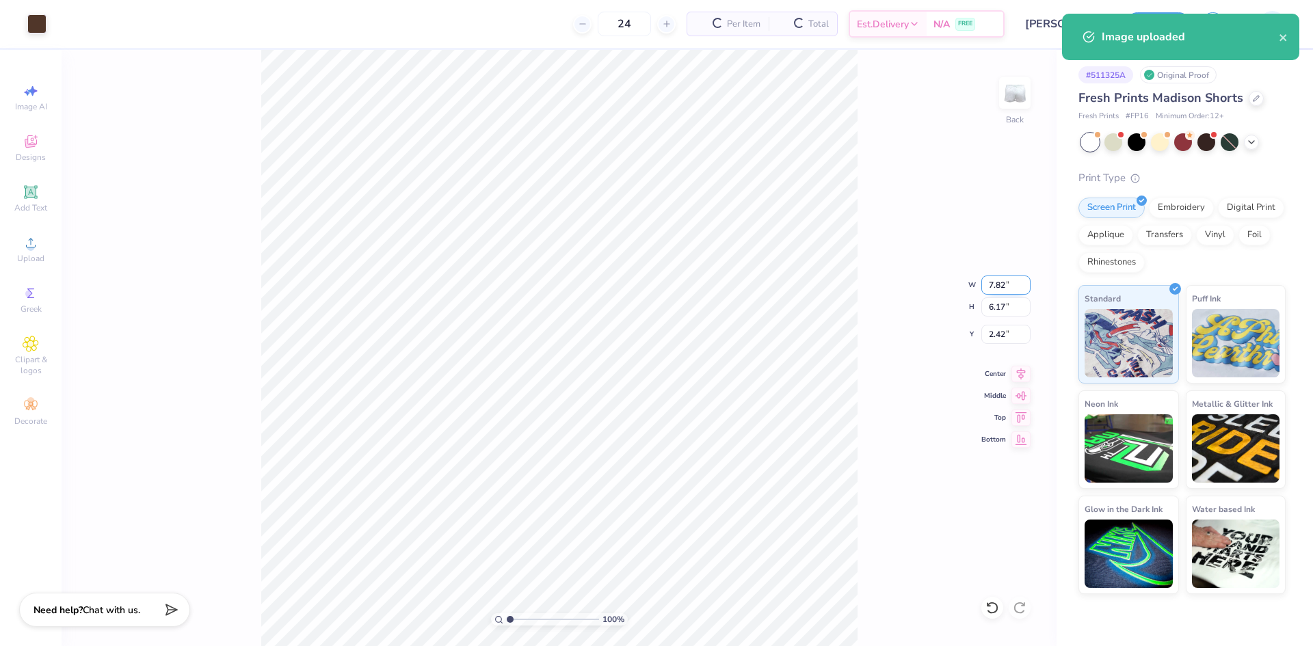
click at [997, 285] on input "7.82" at bounding box center [1006, 285] width 49 height 19
type input "4.50"
type input "3.55"
type input "3.73"
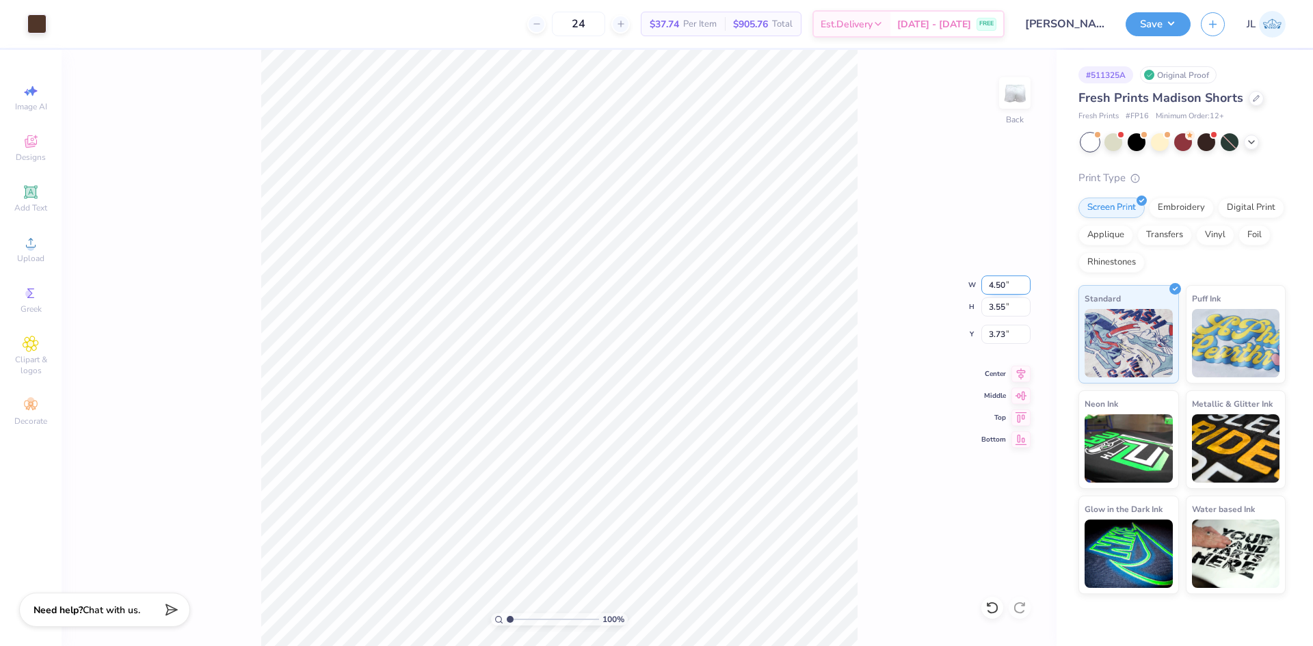
click at [995, 291] on input "4.50" at bounding box center [1006, 285] width 49 height 19
type input "3.00"
type input "2.37"
type input "4.32"
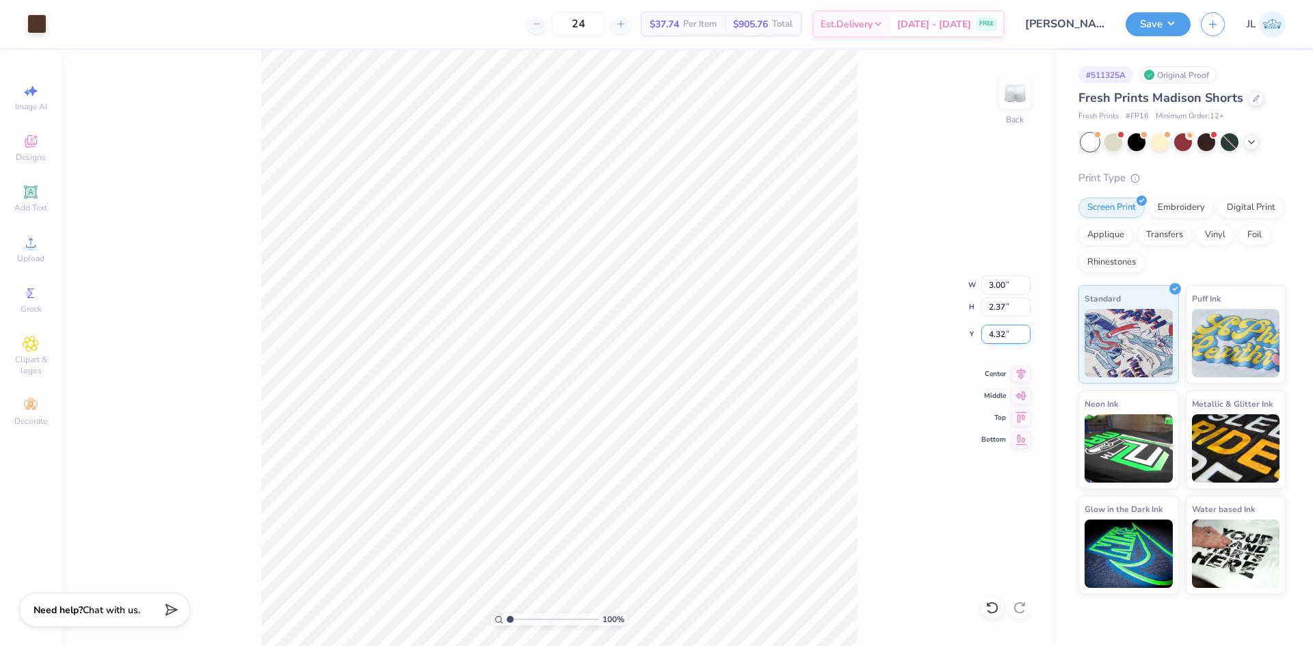
click at [996, 332] on input "4.32" at bounding box center [1006, 334] width 49 height 19
type input "8.13"
click at [999, 336] on input "8.13" at bounding box center [1006, 334] width 49 height 19
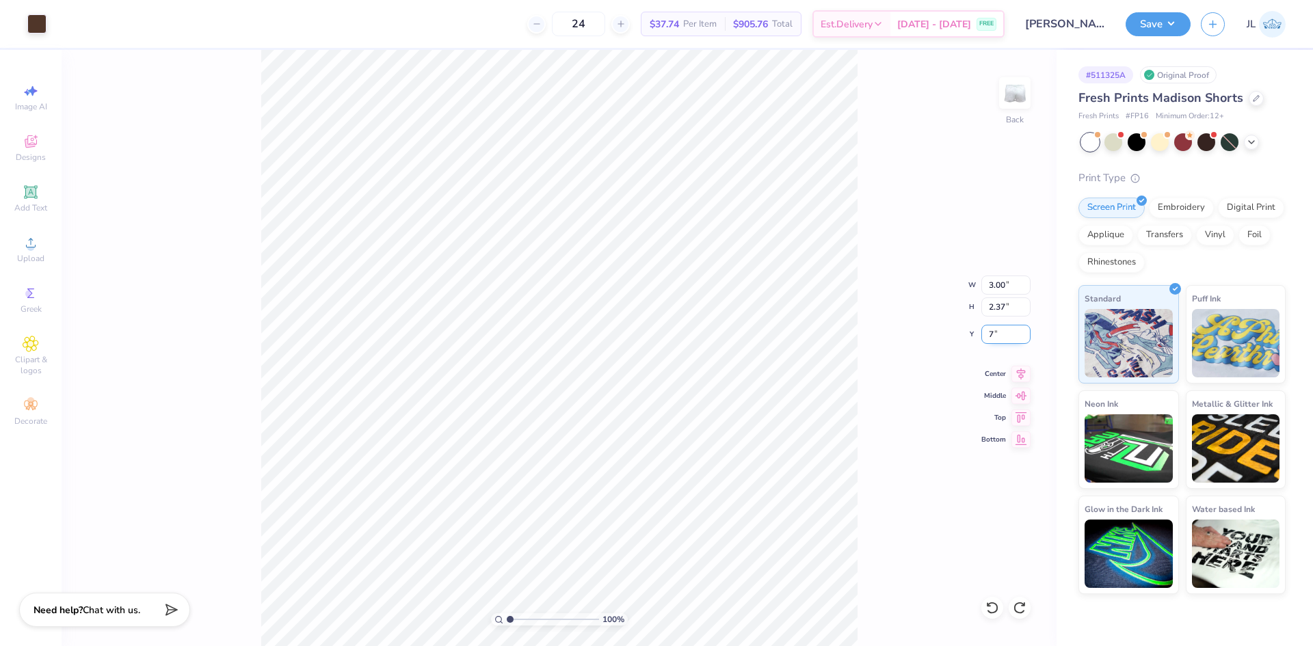
type input "7.00"
click at [999, 339] on input "7.00" at bounding box center [1006, 334] width 49 height 19
type input "6.50"
click at [902, 378] on div "100 % Back W 3.00 3.00 " H 2.37 2.37 " Y 6.50 6.50 " Center Middle Top Bottom" at bounding box center [559, 348] width 995 height 597
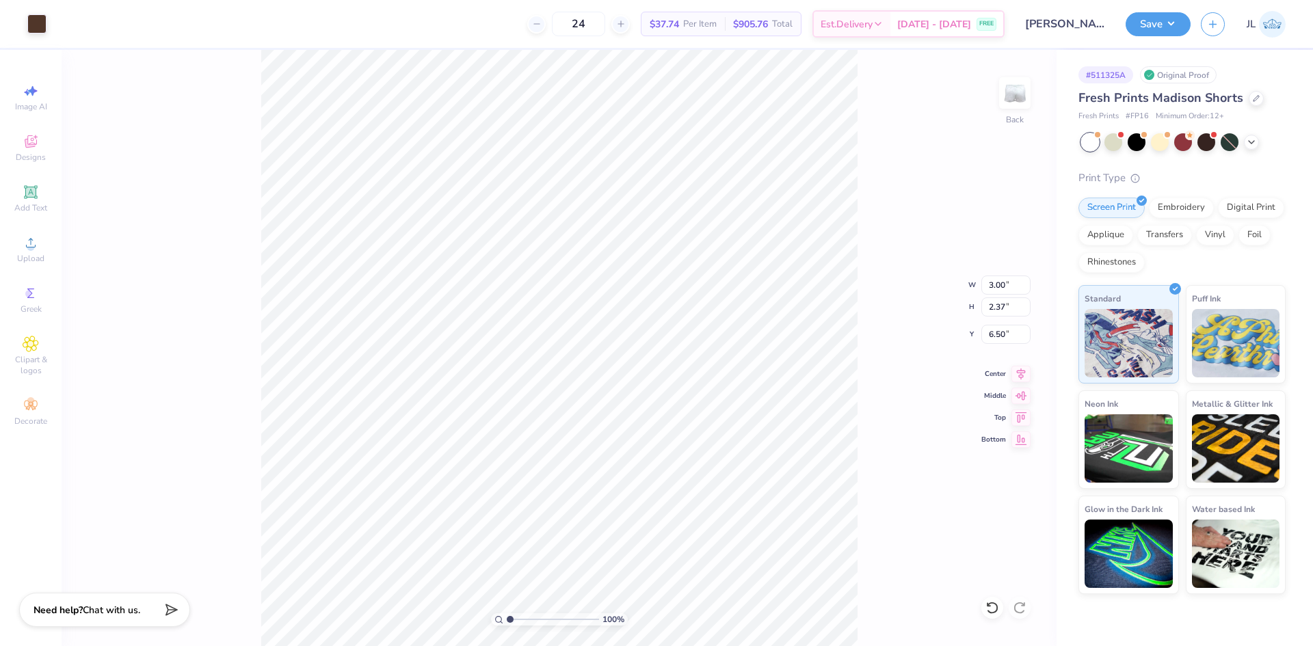
click at [916, 417] on div "100 % Back W 3.00 3.00 " H 2.37 2.37 " Y 6.50 6.50 " Center Middle Top Bottom" at bounding box center [559, 348] width 995 height 597
click at [483, 18] on div "24 $37.74 Per Item $905.76 Total Est. Delivery Sep 6 - 9 FREE" at bounding box center [531, 24] width 948 height 48
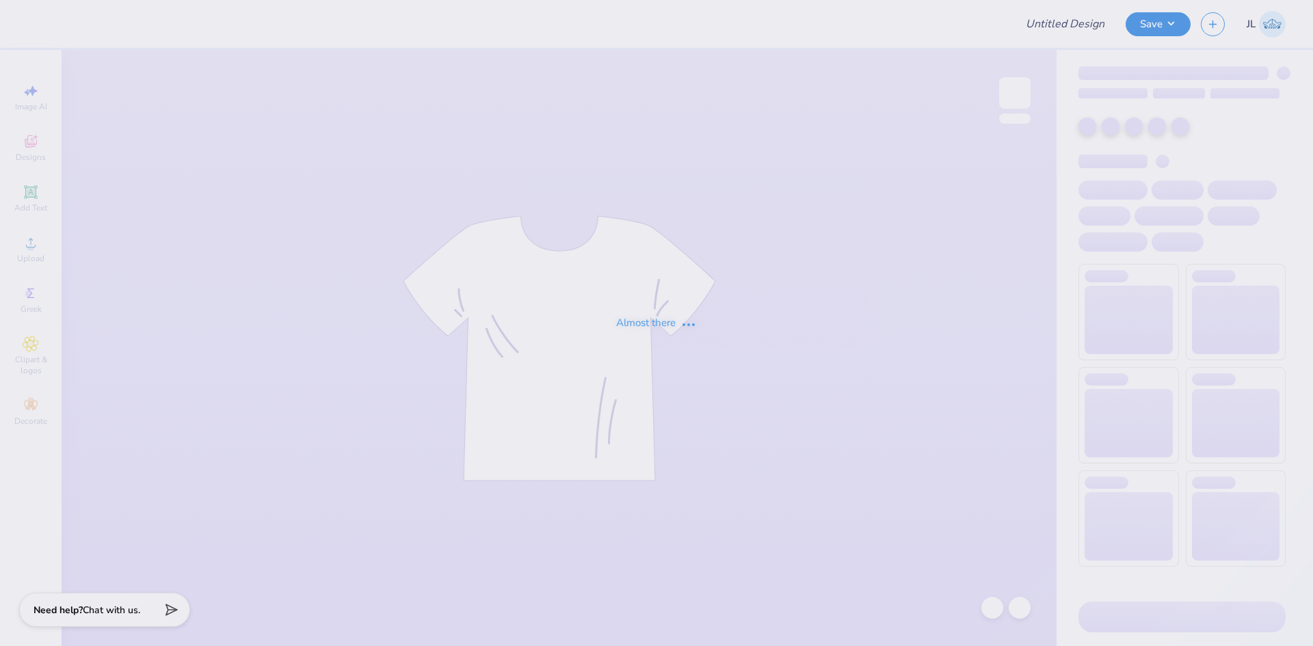
type input "Swishes for wishes"
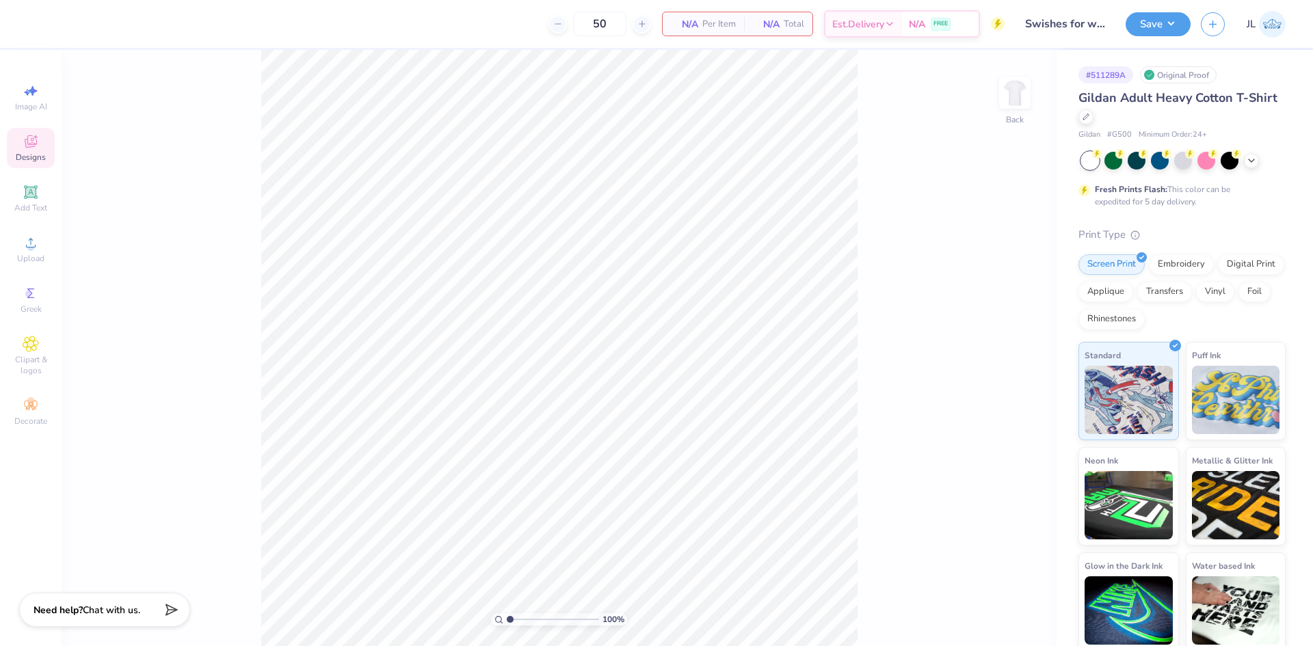
click at [32, 144] on icon at bounding box center [31, 141] width 12 height 12
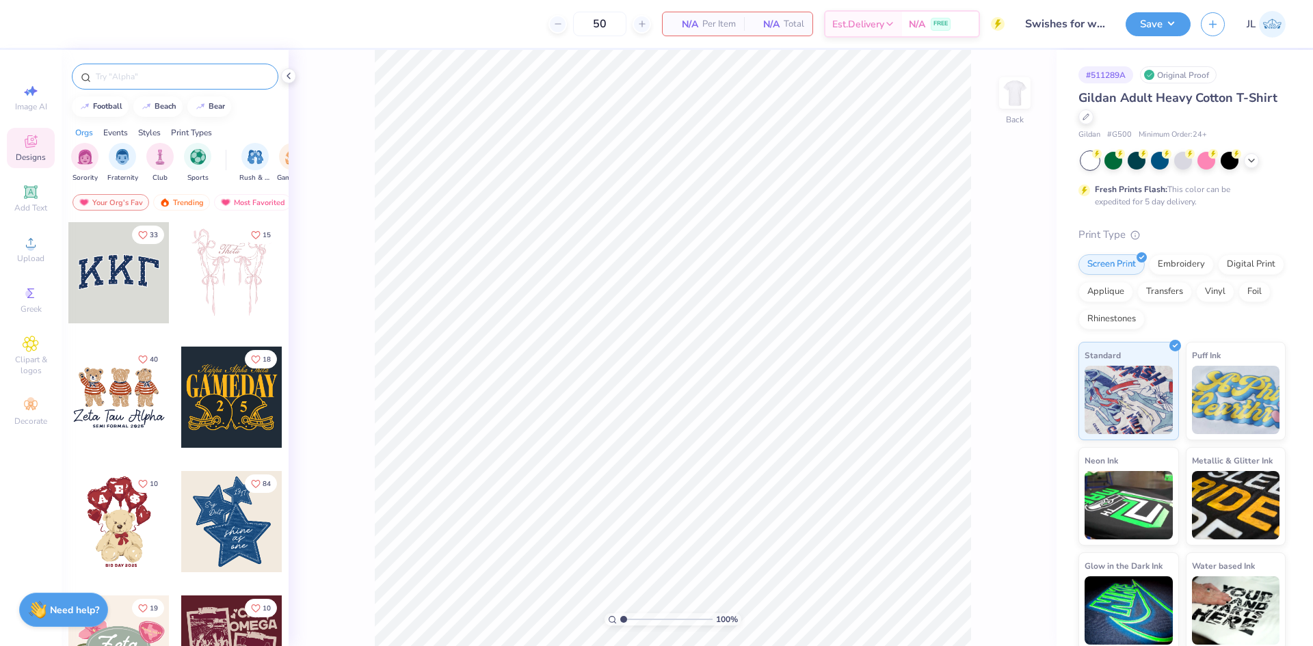
click at [179, 83] on input "text" at bounding box center [181, 77] width 175 height 14
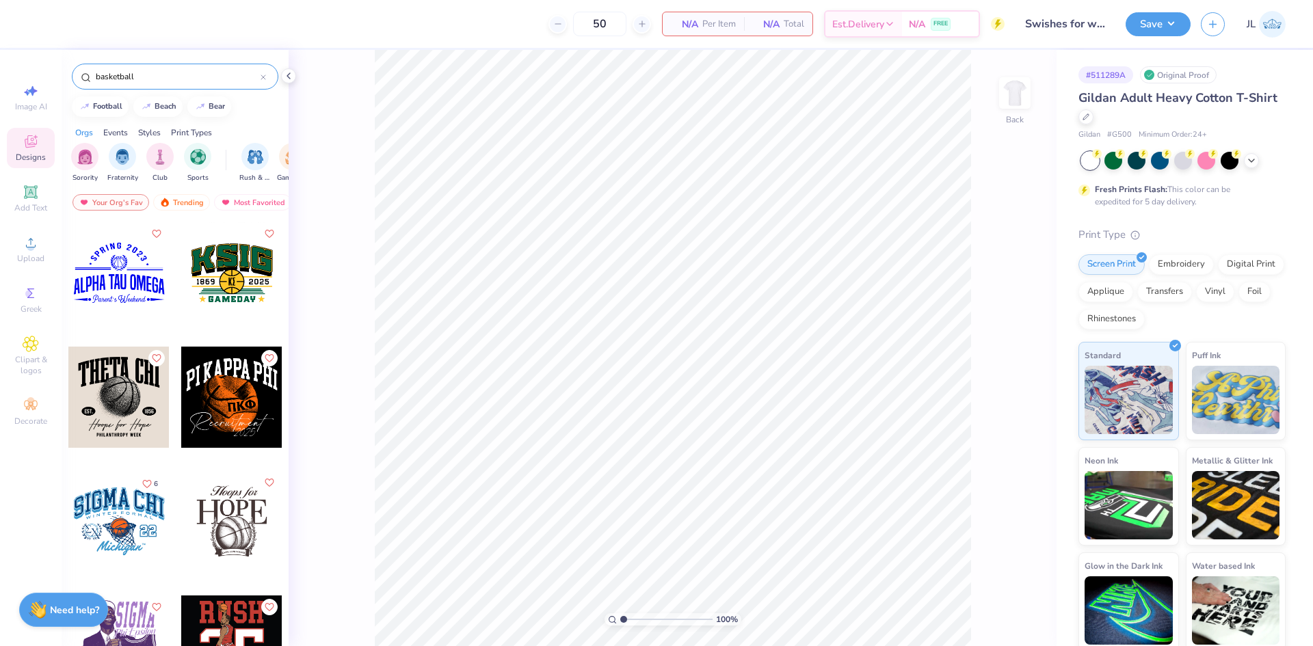
type input "basketball"
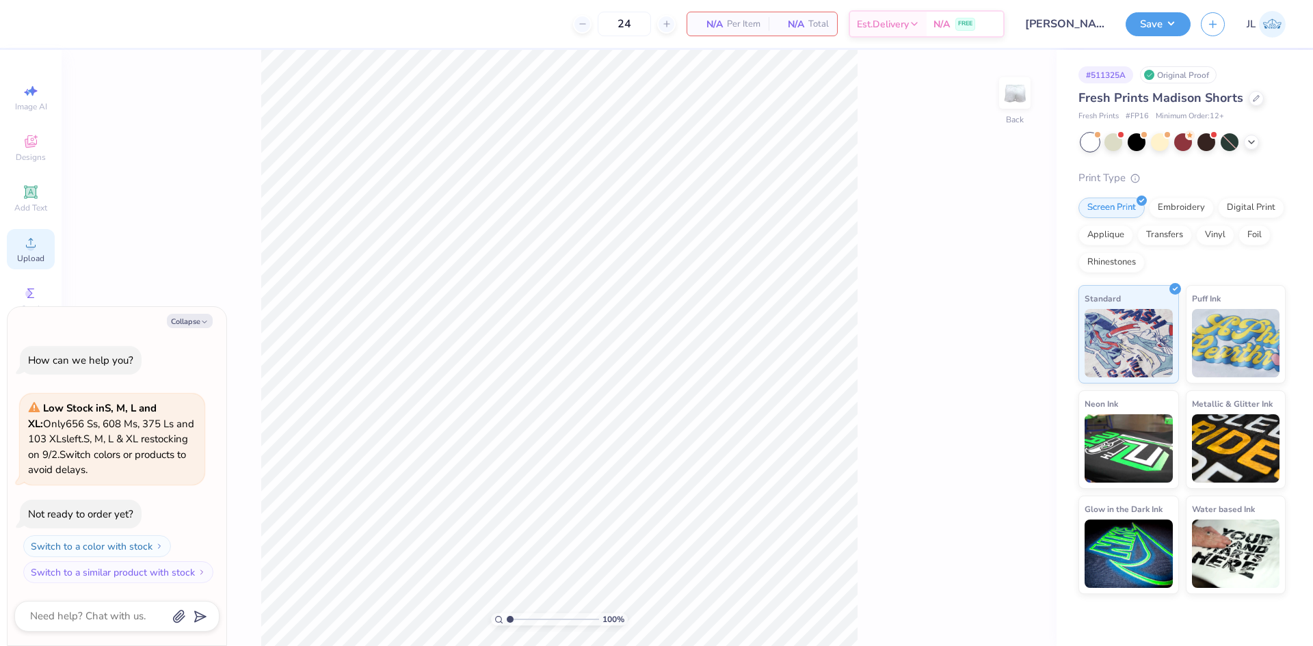
click at [38, 243] on icon at bounding box center [31, 243] width 16 height 16
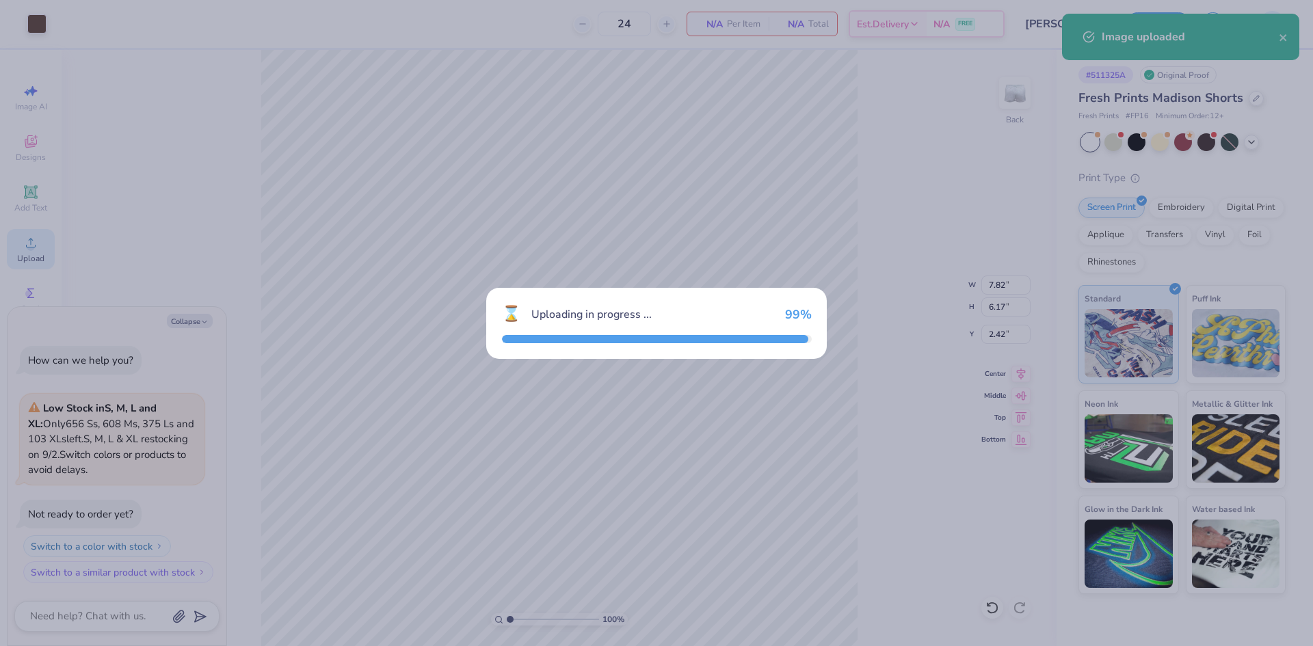
type textarea "x"
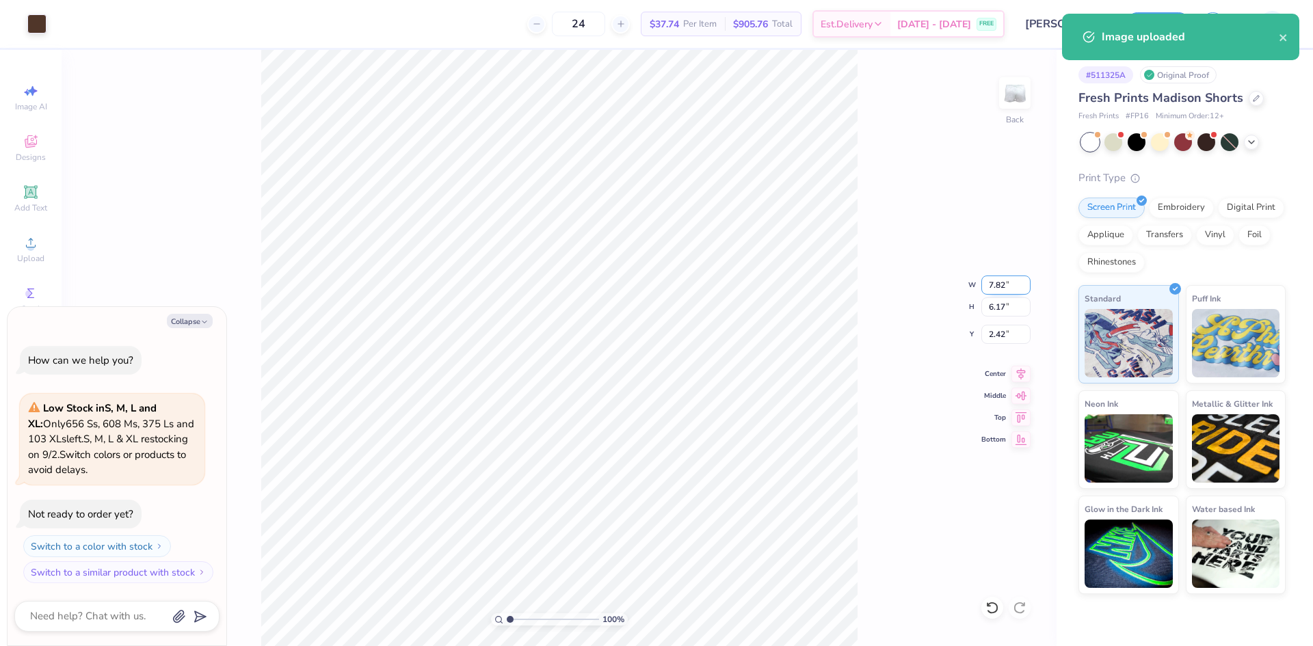
click at [1008, 290] on input "7.82" at bounding box center [1006, 285] width 49 height 19
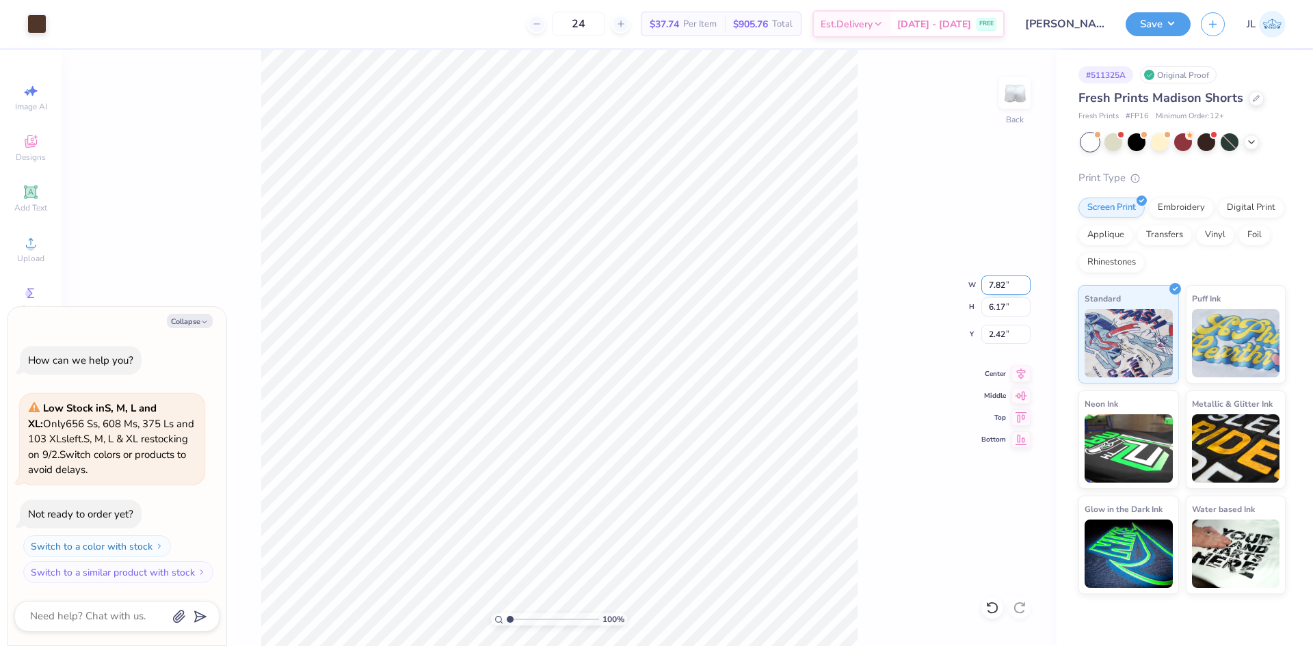
click at [999, 284] on input "7.82" at bounding box center [1006, 285] width 49 height 19
type input "3"
type textarea "x"
type input "3.00"
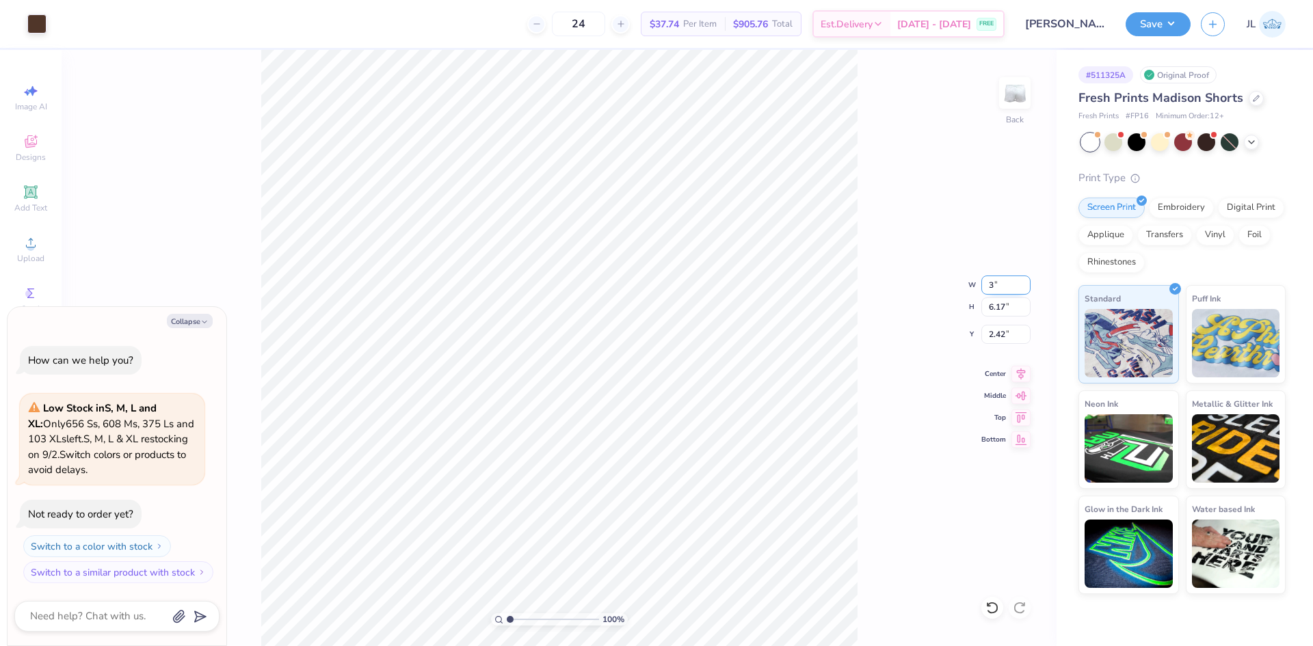
type input "2.37"
click at [991, 338] on input "4.32" at bounding box center [1006, 334] width 49 height 19
type input "6.5"
type textarea "x"
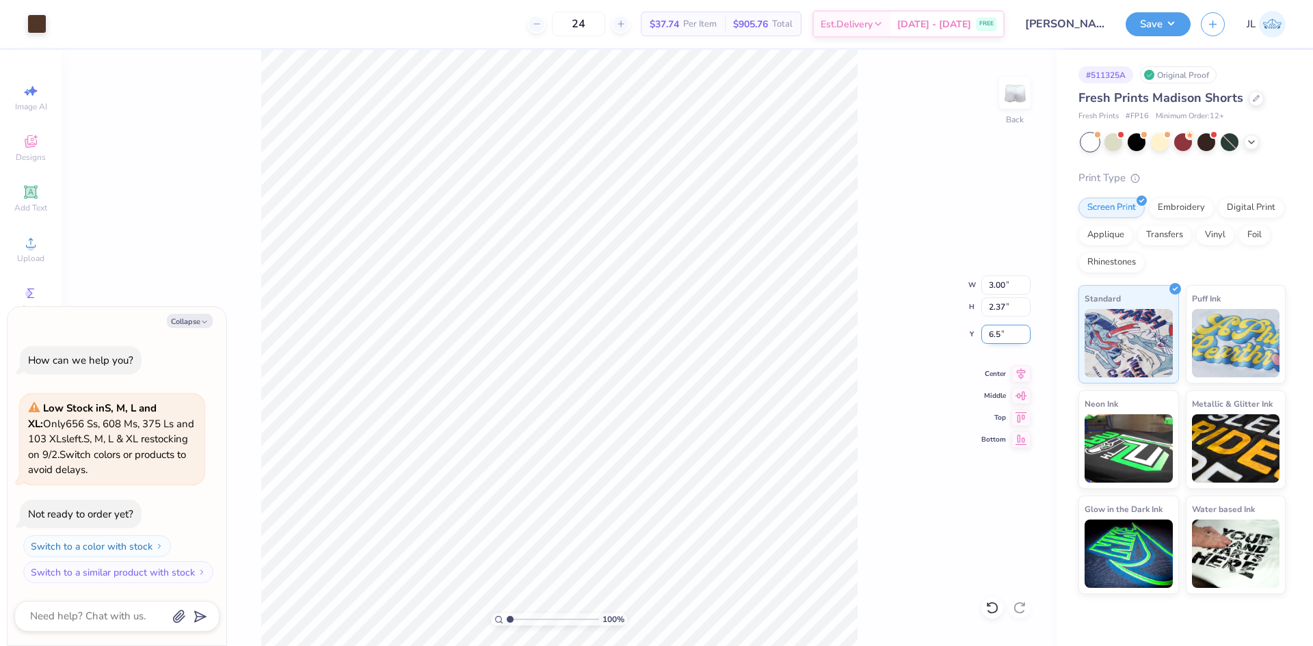
type input "6.50"
click at [1027, 375] on icon at bounding box center [1021, 372] width 19 height 16
click at [1021, 375] on icon at bounding box center [1021, 372] width 9 height 12
click at [892, 380] on div "100 % Back W 3.00 3.00 " H 2.37 2.37 " Y 6.50 6.50 " Center Middle Top Bottom" at bounding box center [559, 348] width 995 height 597
click at [1164, 32] on button "Save" at bounding box center [1158, 22] width 65 height 24
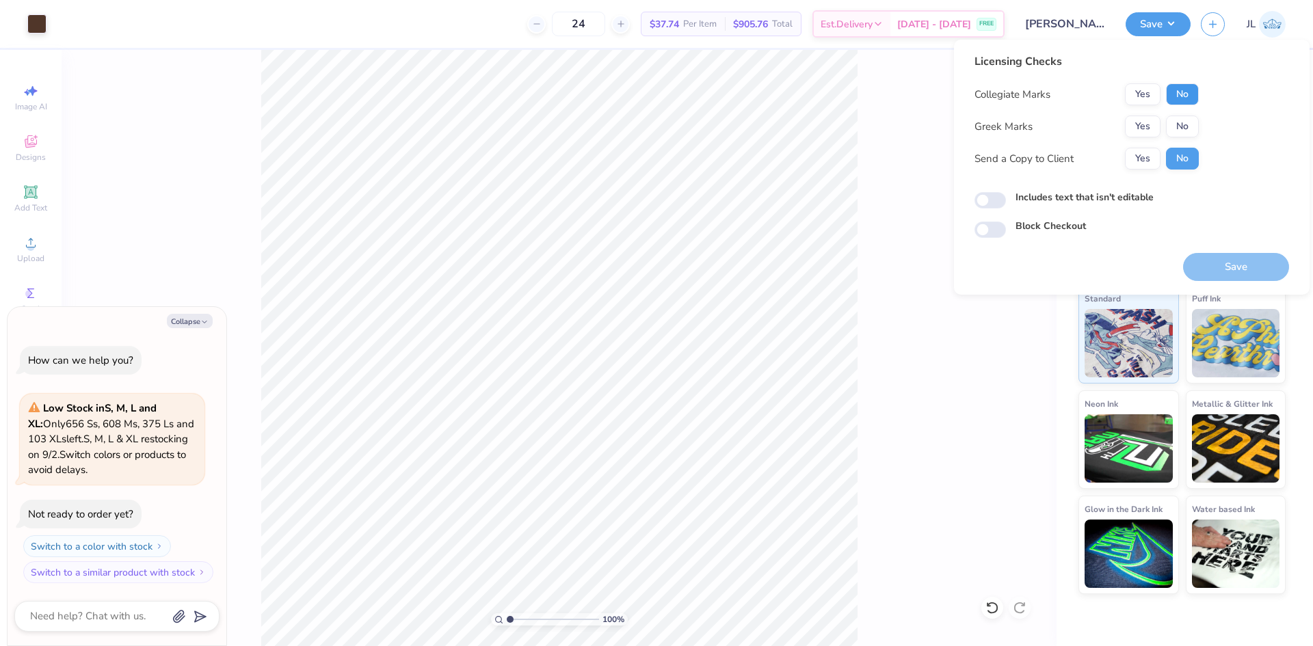
click at [1183, 90] on button "No" at bounding box center [1182, 94] width 33 height 22
click at [1140, 123] on button "Yes" at bounding box center [1143, 127] width 36 height 22
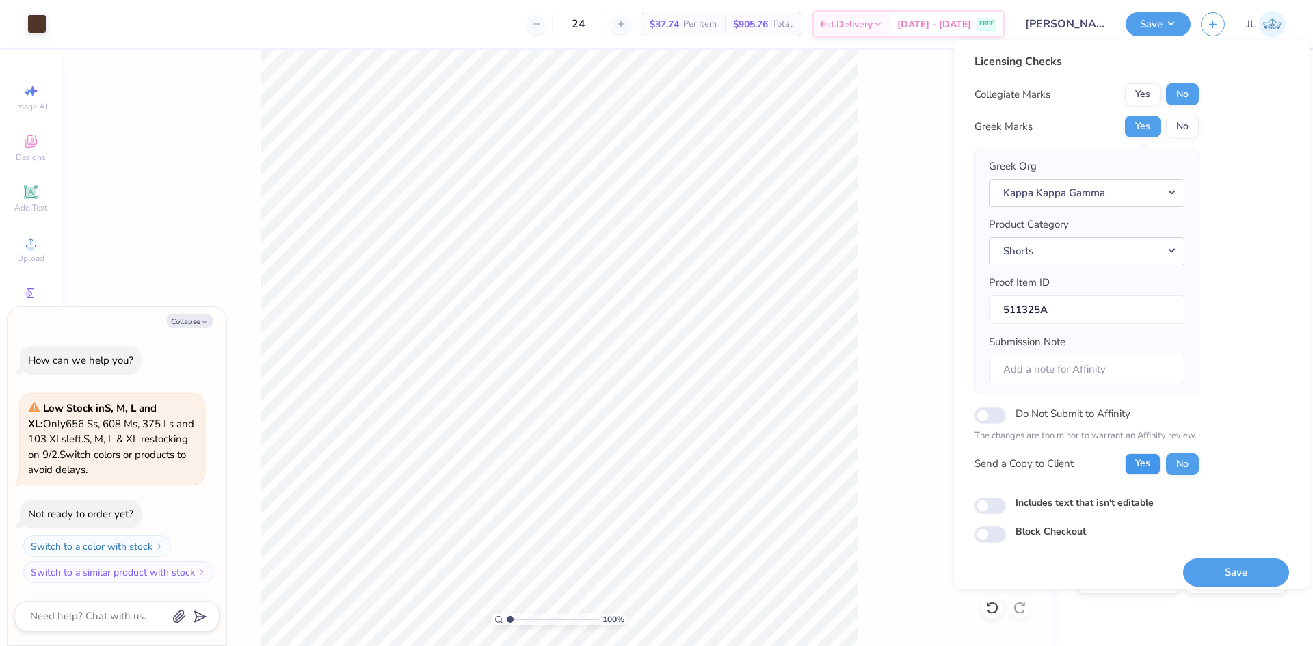
click at [1137, 469] on button "Yes" at bounding box center [1143, 465] width 36 height 22
click at [1211, 579] on button "Save" at bounding box center [1236, 573] width 106 height 28
type textarea "x"
